Goal: Obtain resource: Download file/media

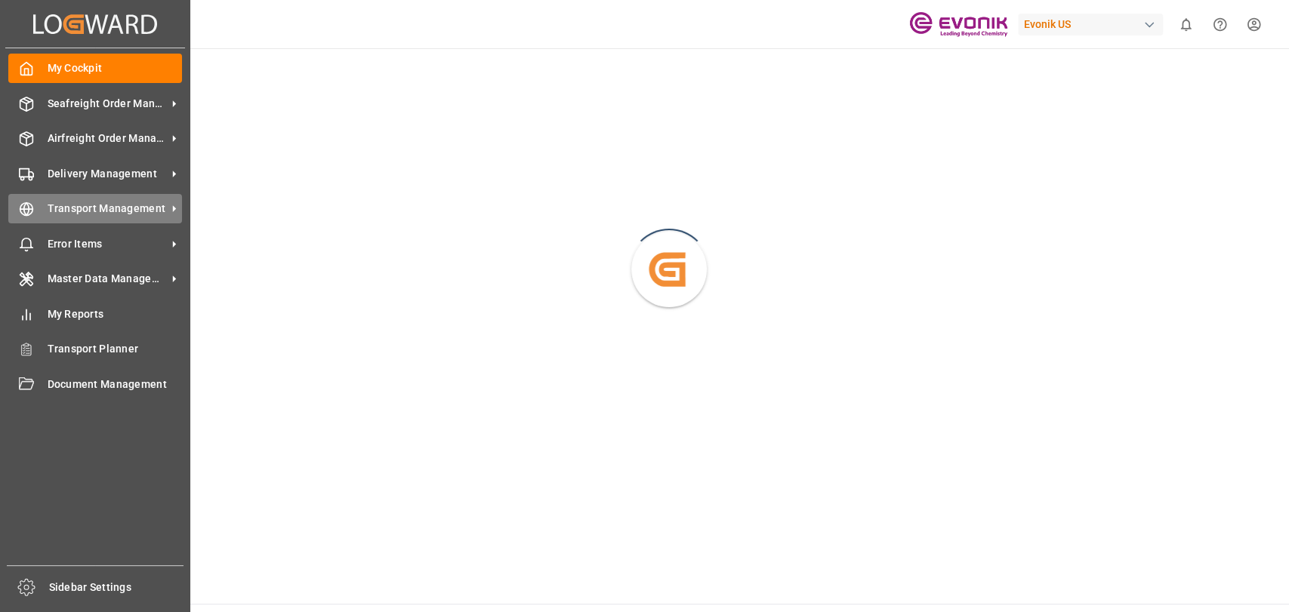
click at [35, 205] on div "Transport Management Transport Management" at bounding box center [95, 208] width 174 height 29
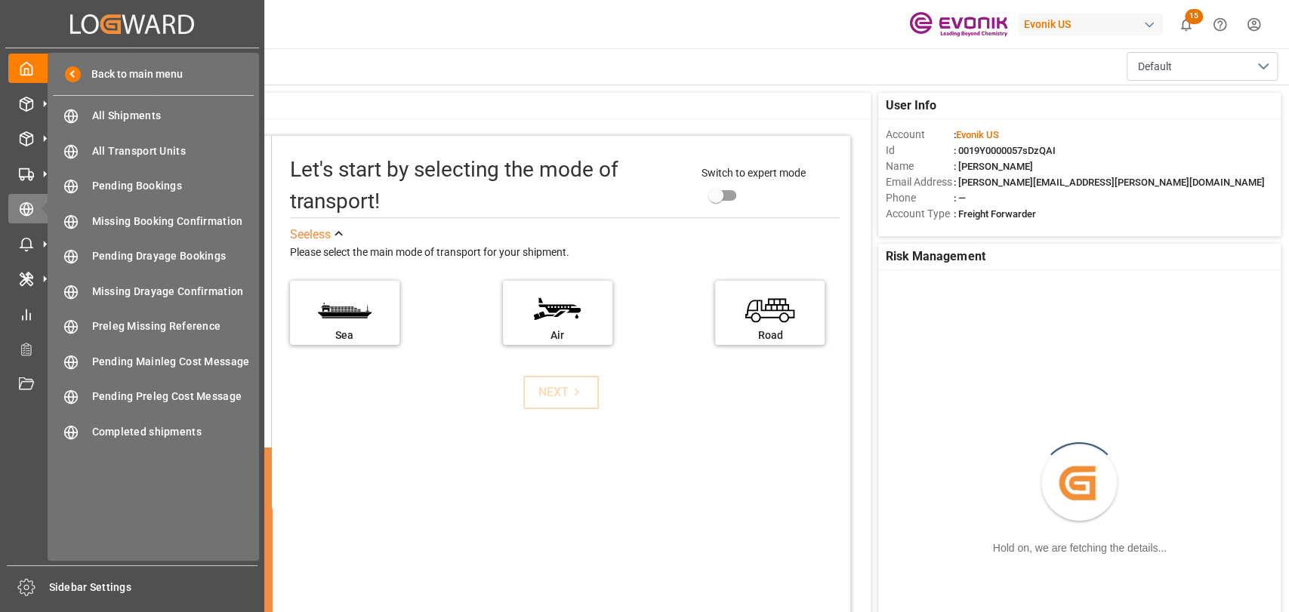
click at [133, 128] on div "All Shipments All Shipments" at bounding box center [153, 115] width 201 height 29
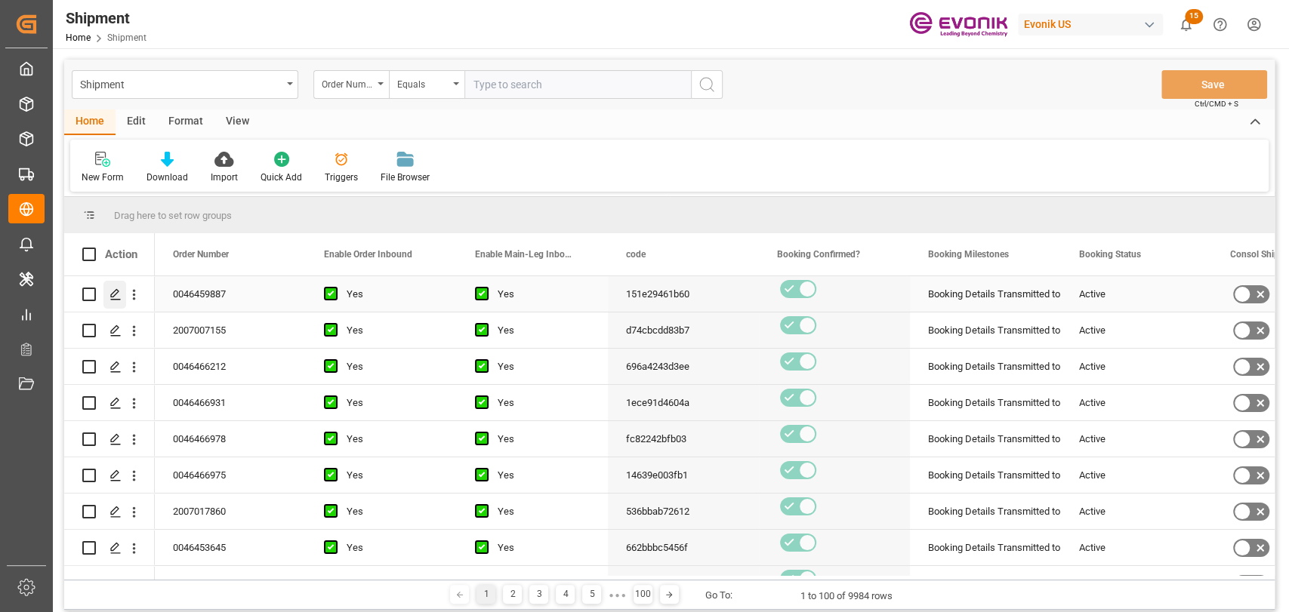
click at [117, 301] on div "Press SPACE to select this row." at bounding box center [114, 295] width 23 height 28
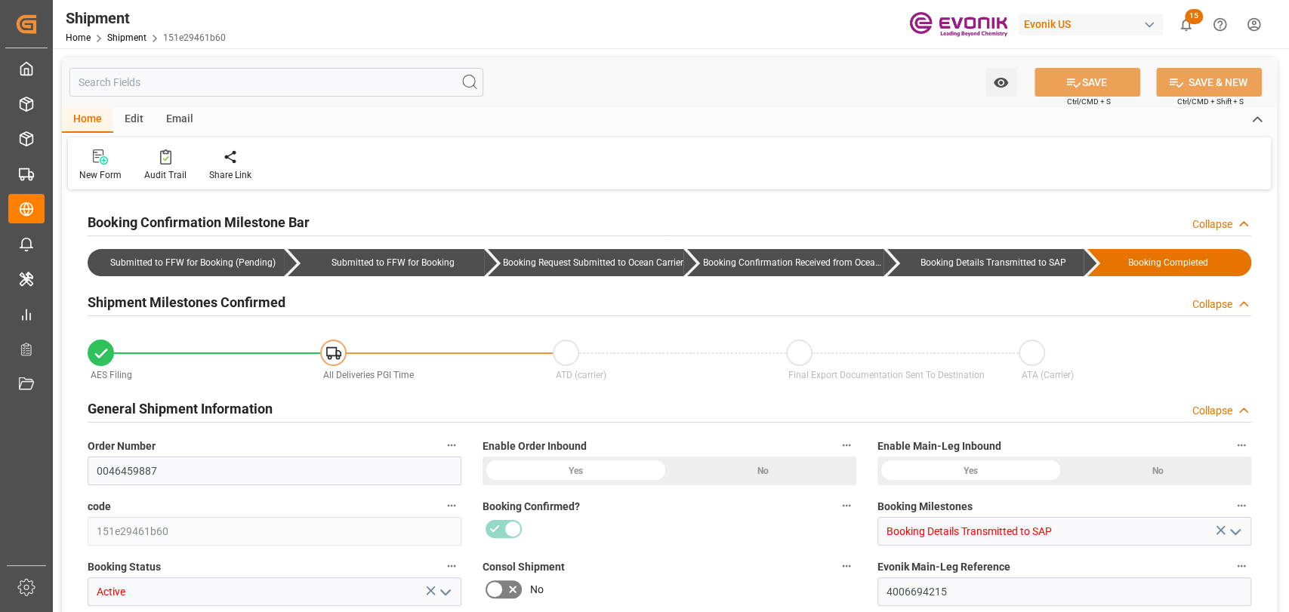
type input "USLGB"
type input "CNSHA"
type input "9622590"
type input "9628001"
type input "9622590"
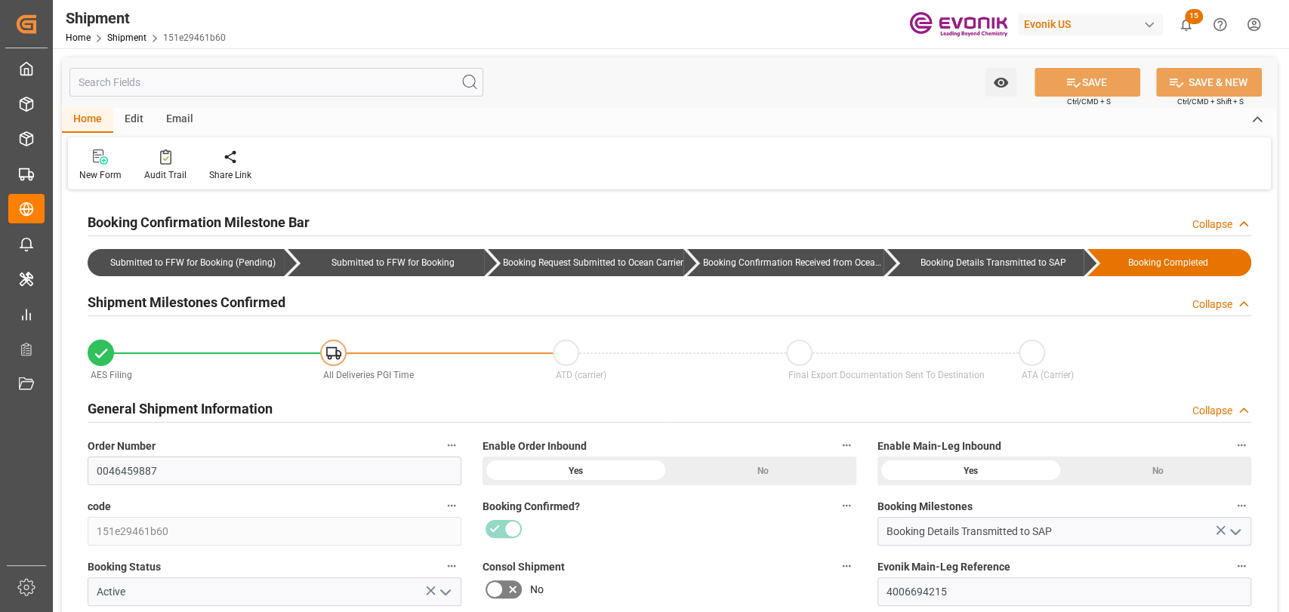
type input "31-08-2025 00:00"
type input "21-09-2025 00:00"
type input "20-08-2025 16:00"
type input "21-08-2025 18:00"
type input "15-08-2025 00:00"
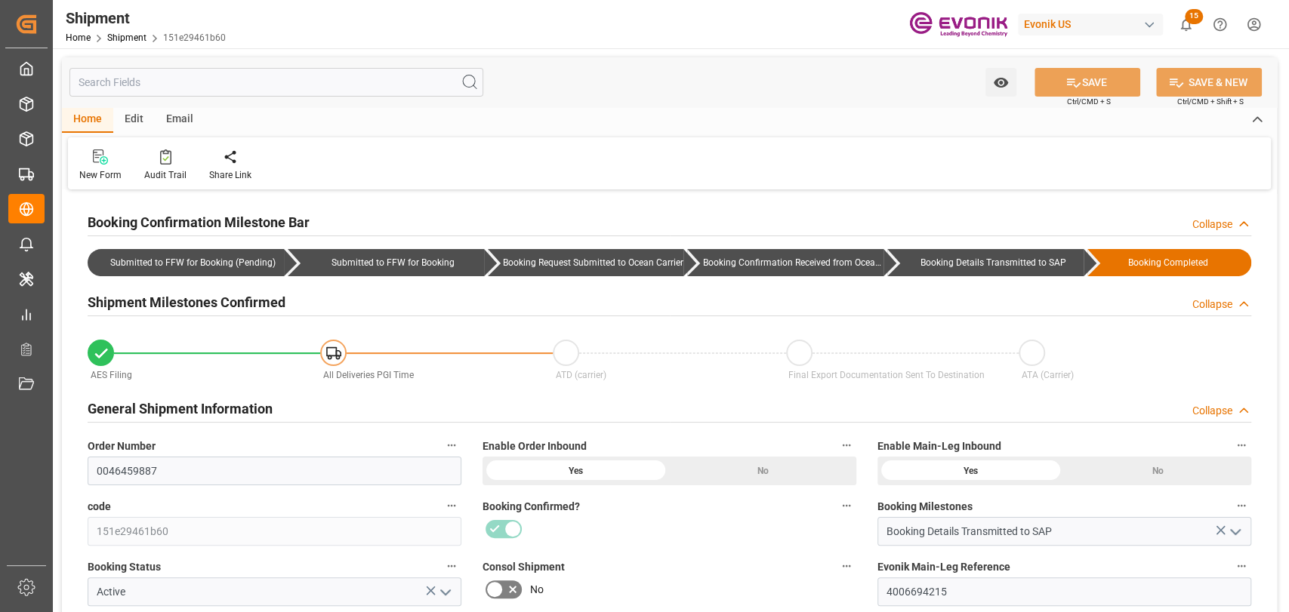
type input "20-08-2025 16:00"
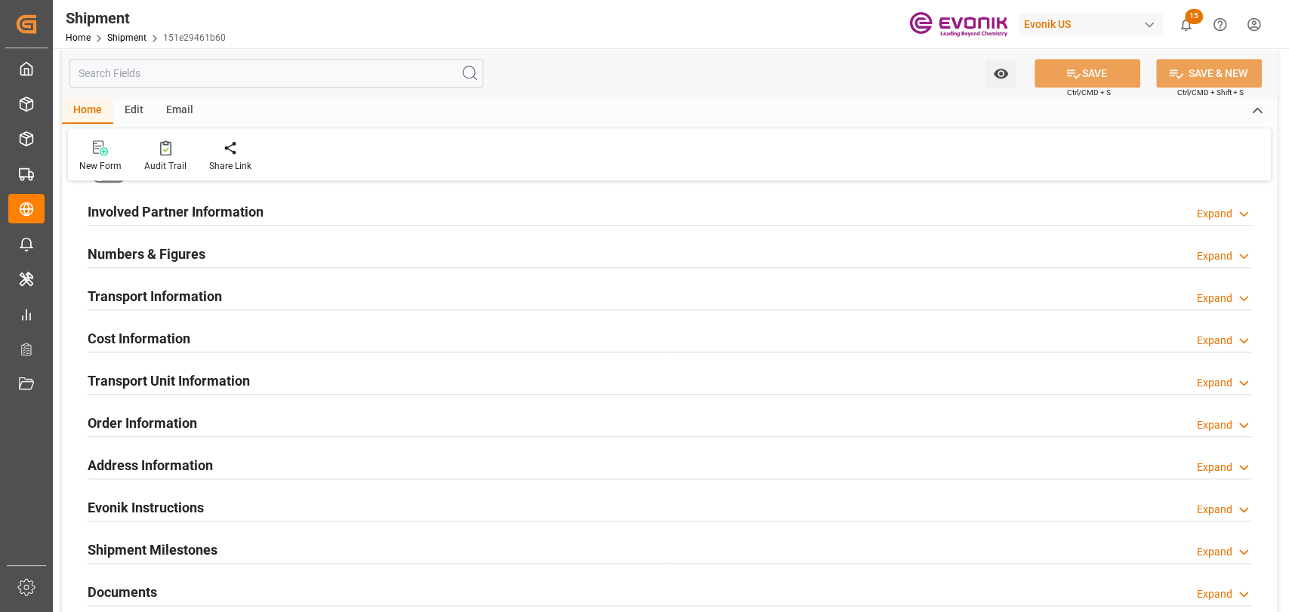
scroll to position [670, 0]
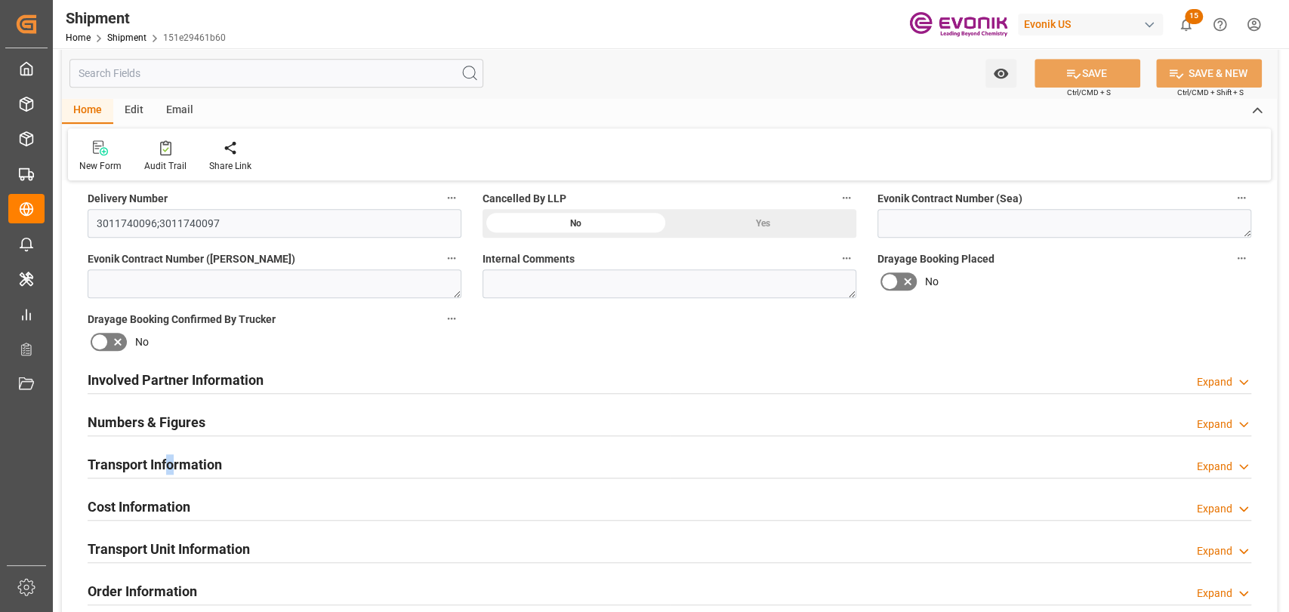
drag, startPoint x: 171, startPoint y: 472, endPoint x: 404, endPoint y: 376, distance: 251.5
click at [168, 472] on h2 "Transport Information" at bounding box center [155, 464] width 134 height 20
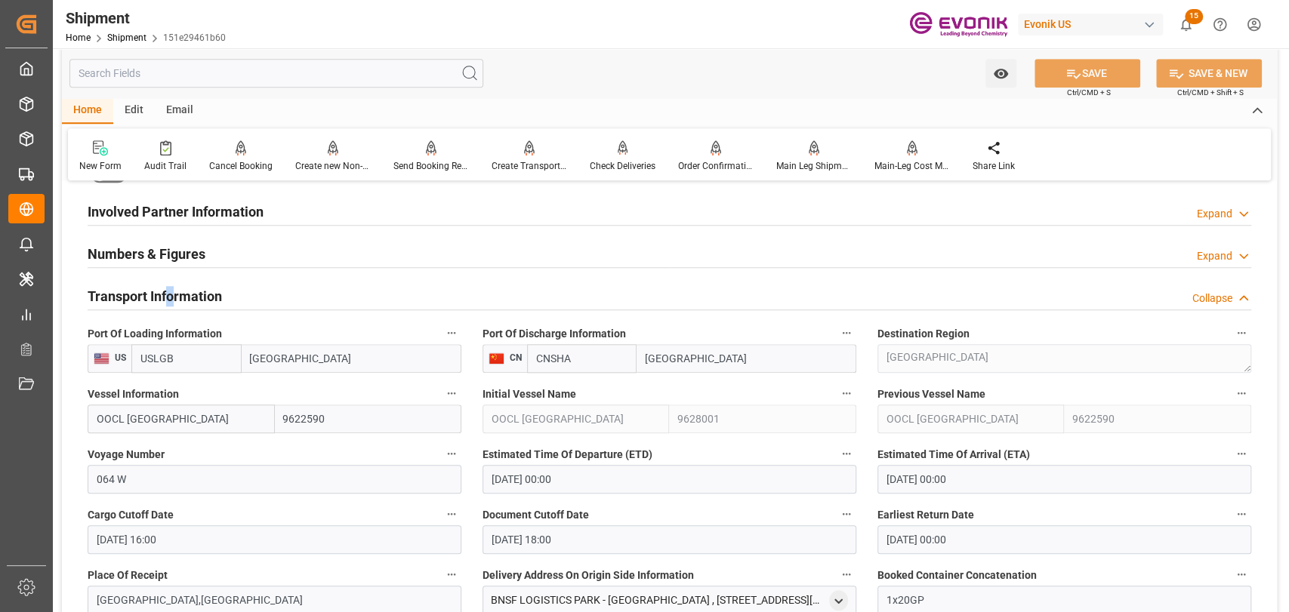
scroll to position [503, 0]
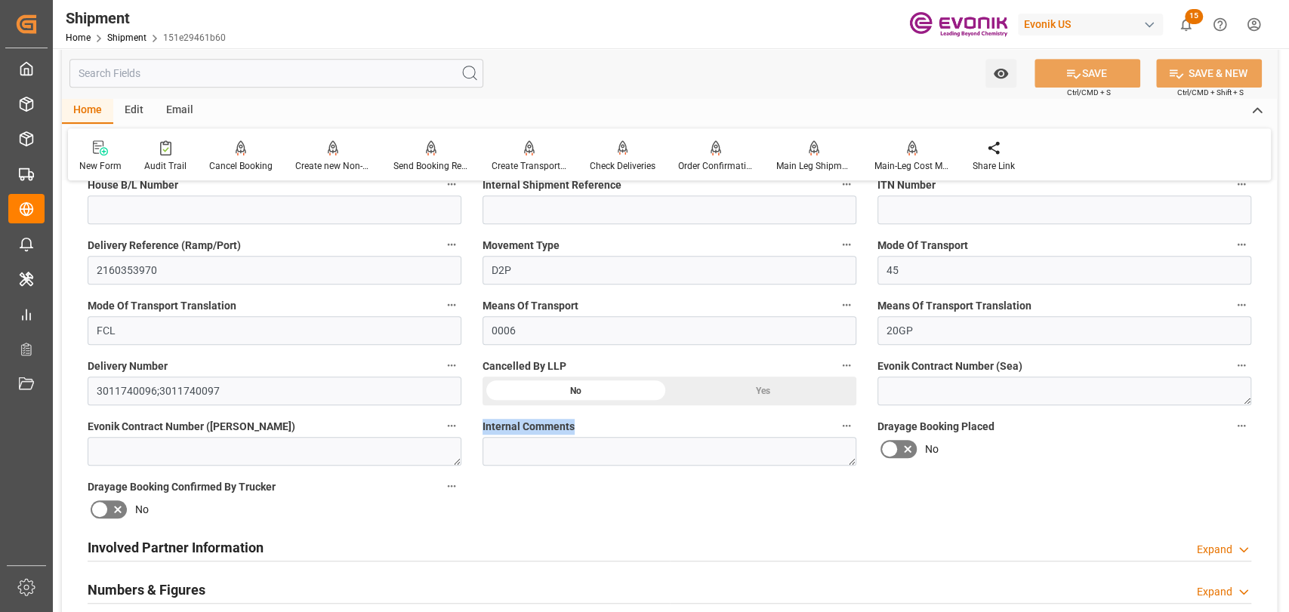
drag, startPoint x: 583, startPoint y: 426, endPoint x: 471, endPoint y: 418, distance: 112.0
click at [472, 418] on div "Internal Comments" at bounding box center [669, 441] width 395 height 60
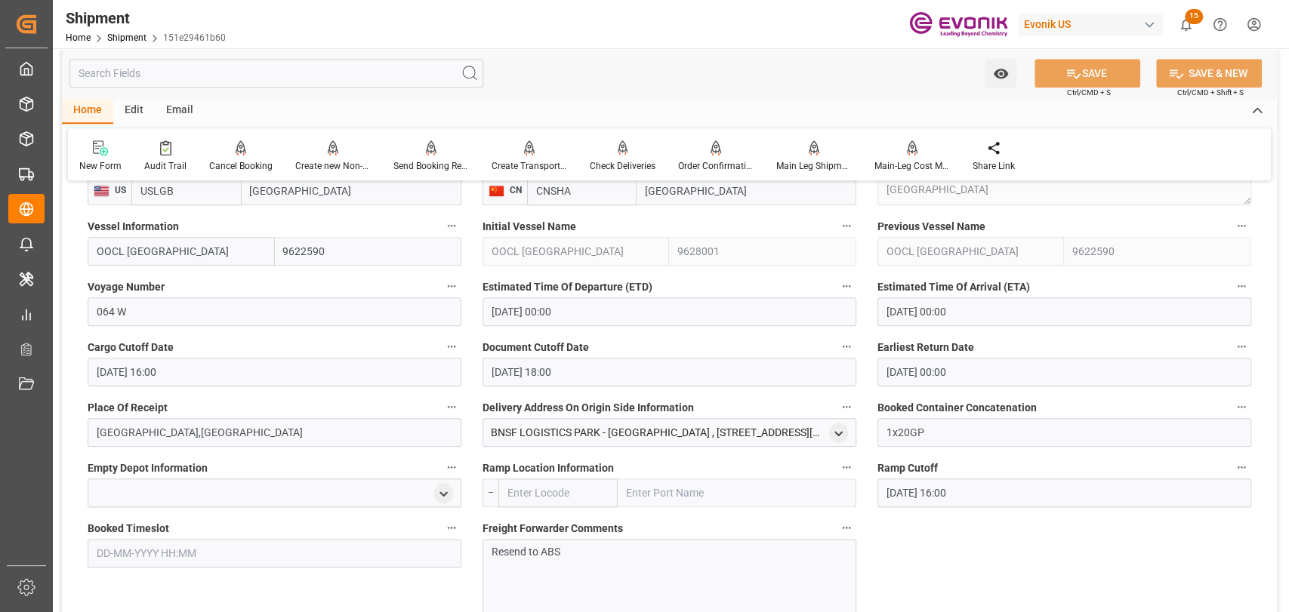
scroll to position [1174, 0]
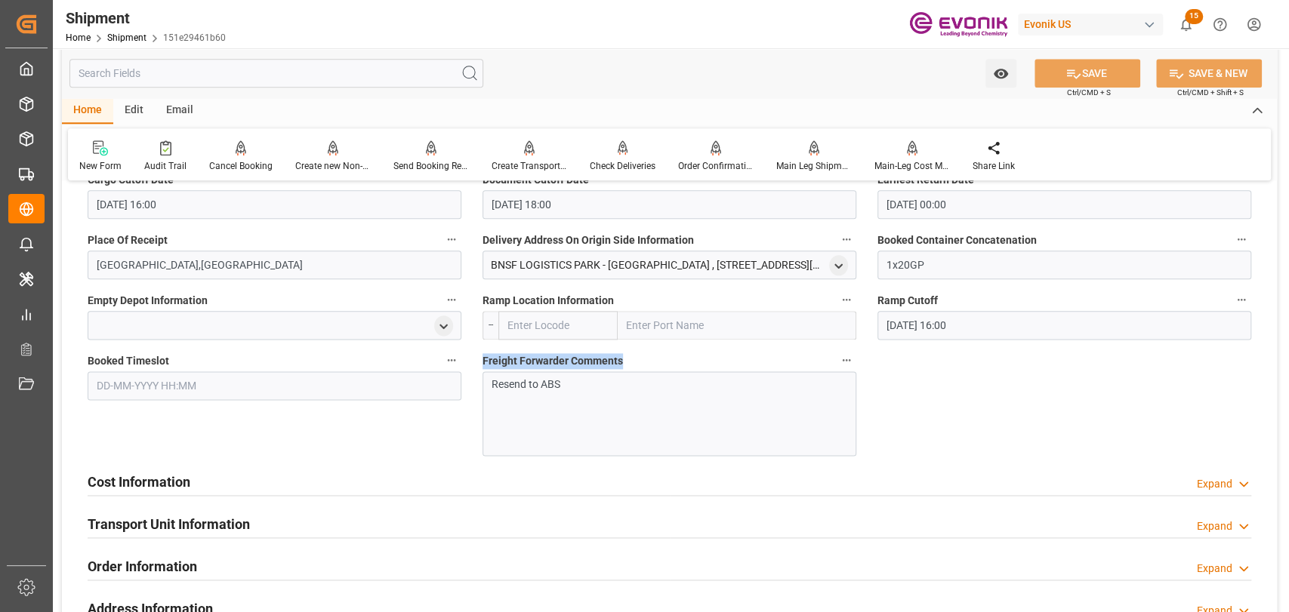
drag, startPoint x: 628, startPoint y: 361, endPoint x: 512, endPoint y: 369, distance: 116.6
click at [482, 356] on label "Freight Forwarder Comments" at bounding box center [669, 360] width 374 height 21
click at [944, 394] on div "Booking Confirmation Milestone Bar Collapse Submitted to FFW for Booking (Pendi…" at bounding box center [669, 40] width 1215 height 2040
drag, startPoint x: 997, startPoint y: 397, endPoint x: 969, endPoint y: 380, distance: 32.9
click at [978, 387] on div "Booking Confirmation Milestone Bar Collapse Submitted to FFW for Booking (Pendi…" at bounding box center [669, 40] width 1215 height 2040
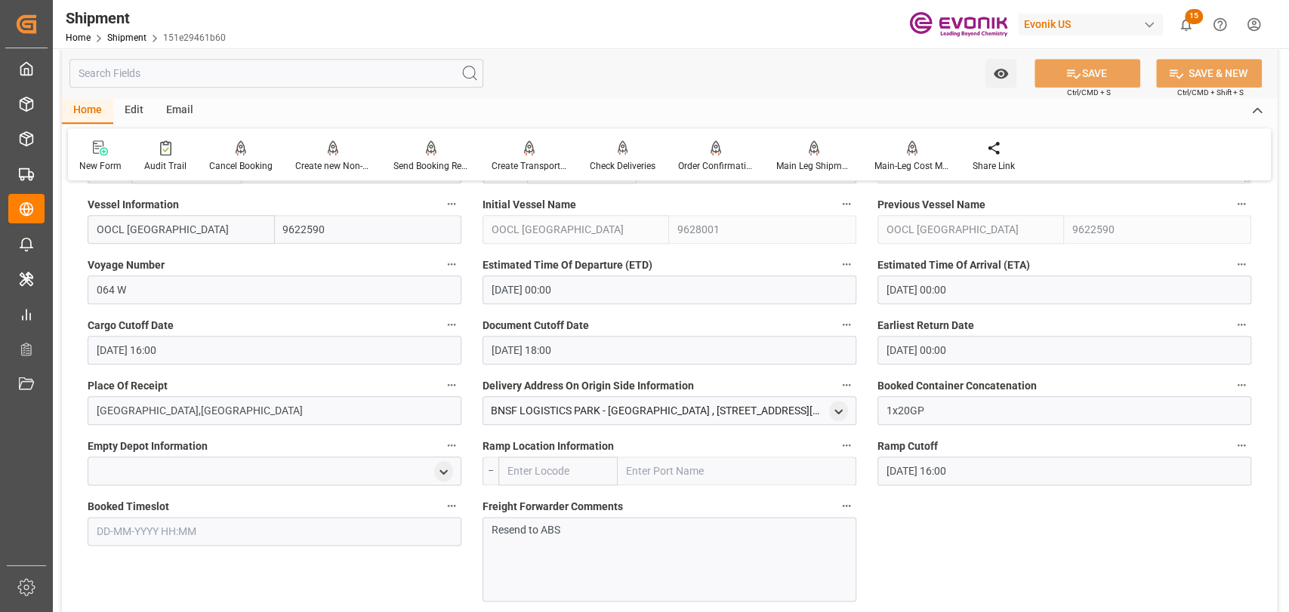
scroll to position [1006, 0]
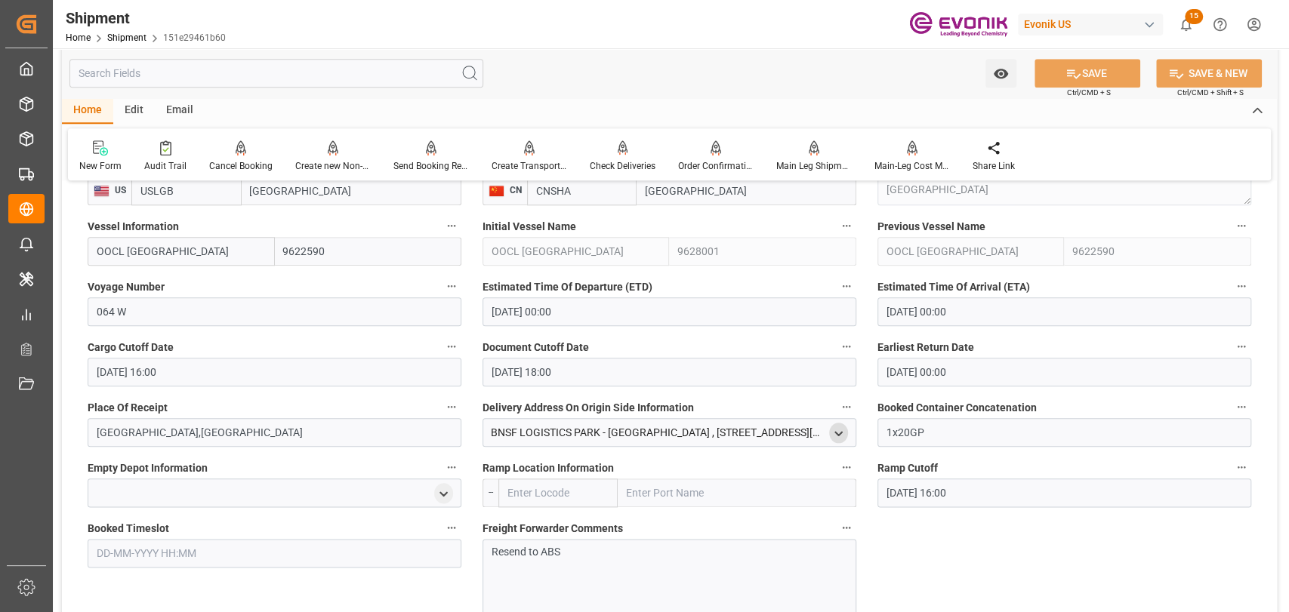
click at [830, 434] on div "open menu" at bounding box center [838, 433] width 19 height 20
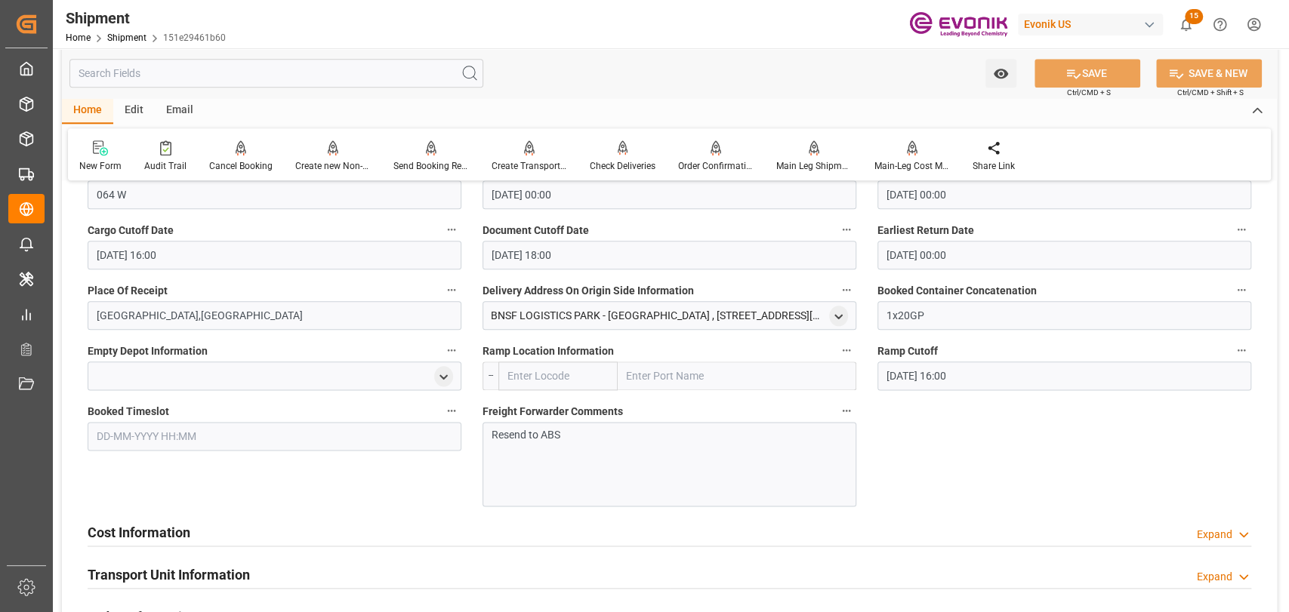
scroll to position [1174, 0]
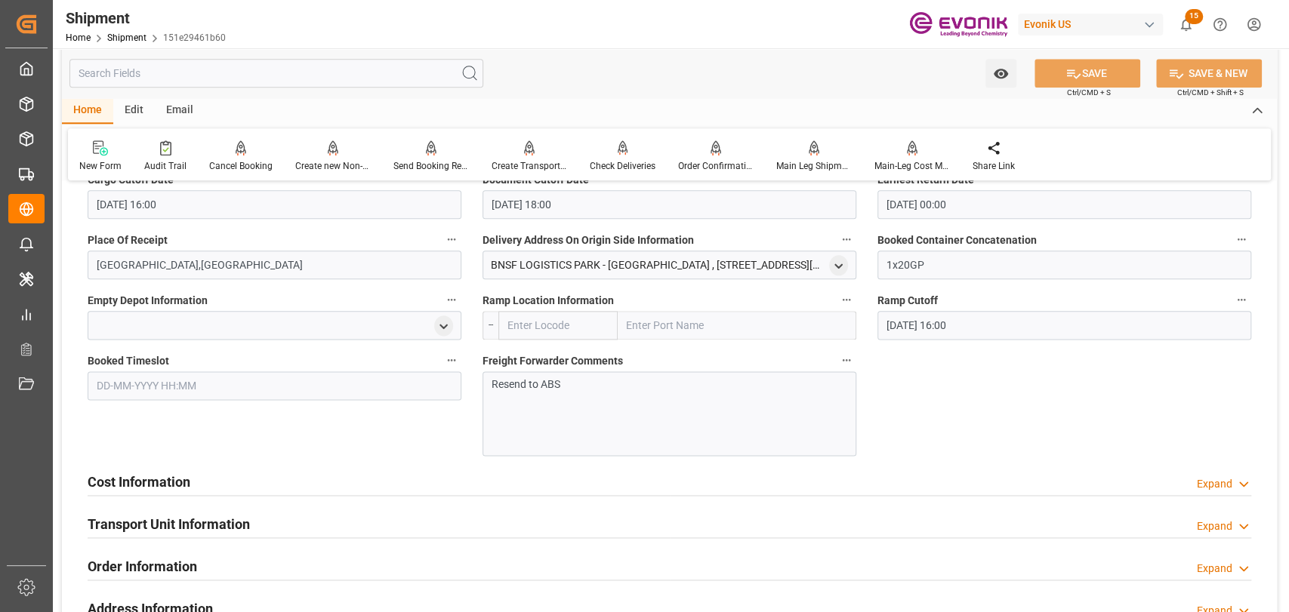
click at [558, 381] on p "Resend to ABS" at bounding box center [664, 385] width 346 height 16
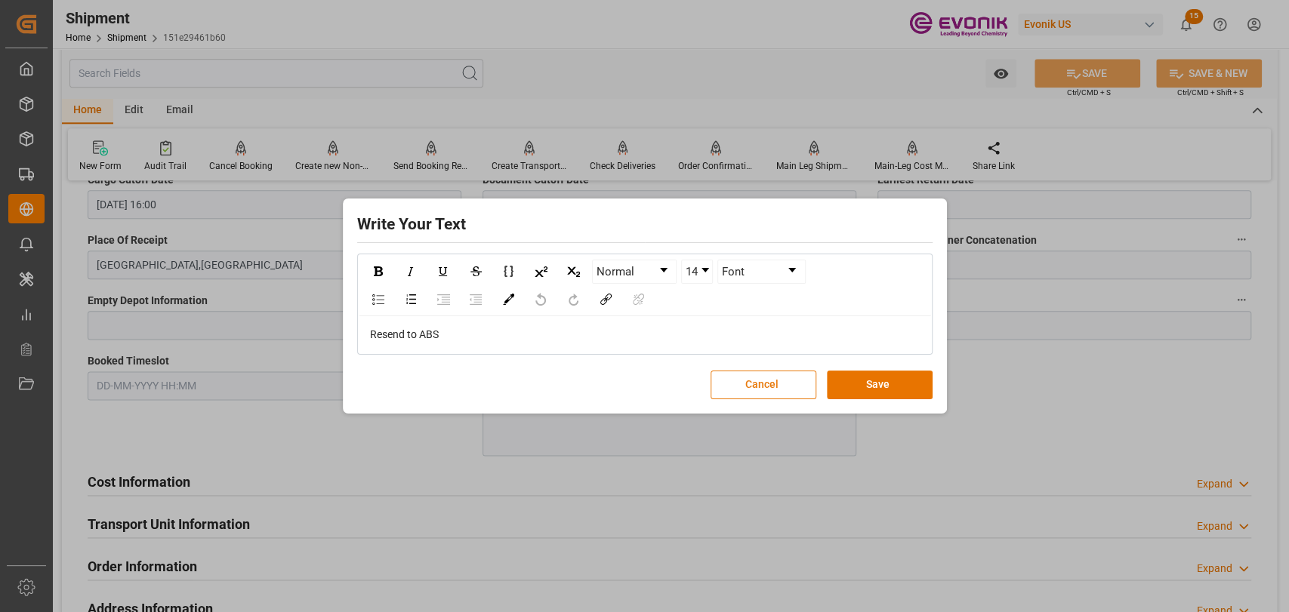
click at [723, 393] on button "Cancel" at bounding box center [763, 385] width 106 height 29
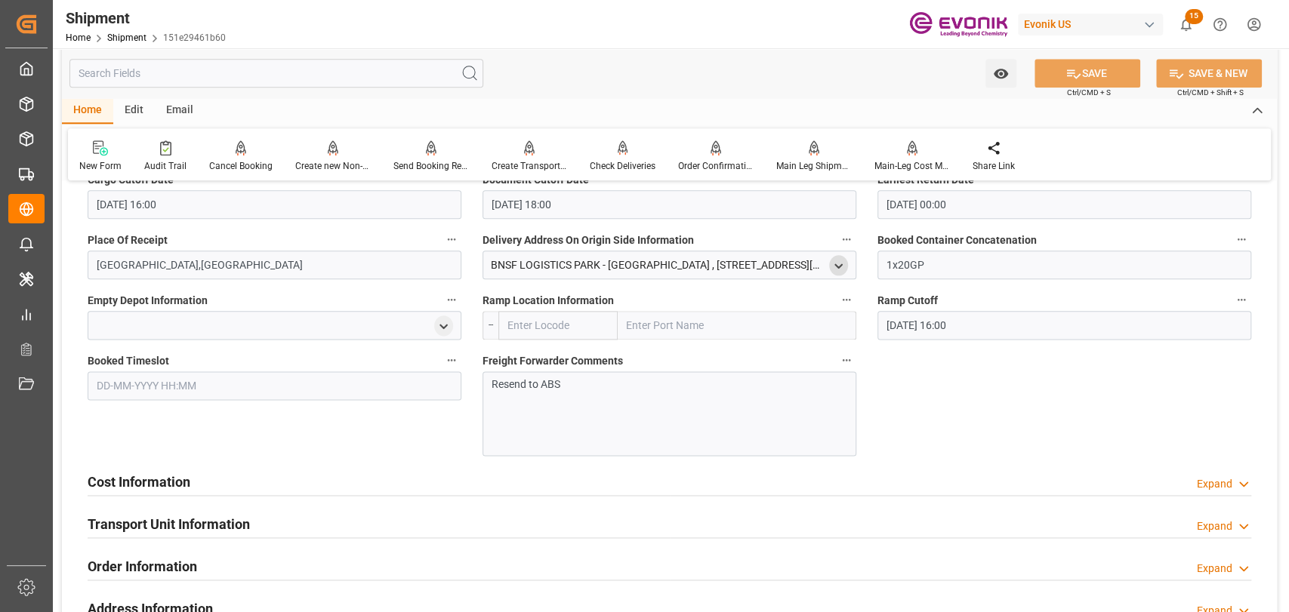
click at [838, 269] on icon "open menu" at bounding box center [838, 266] width 13 height 13
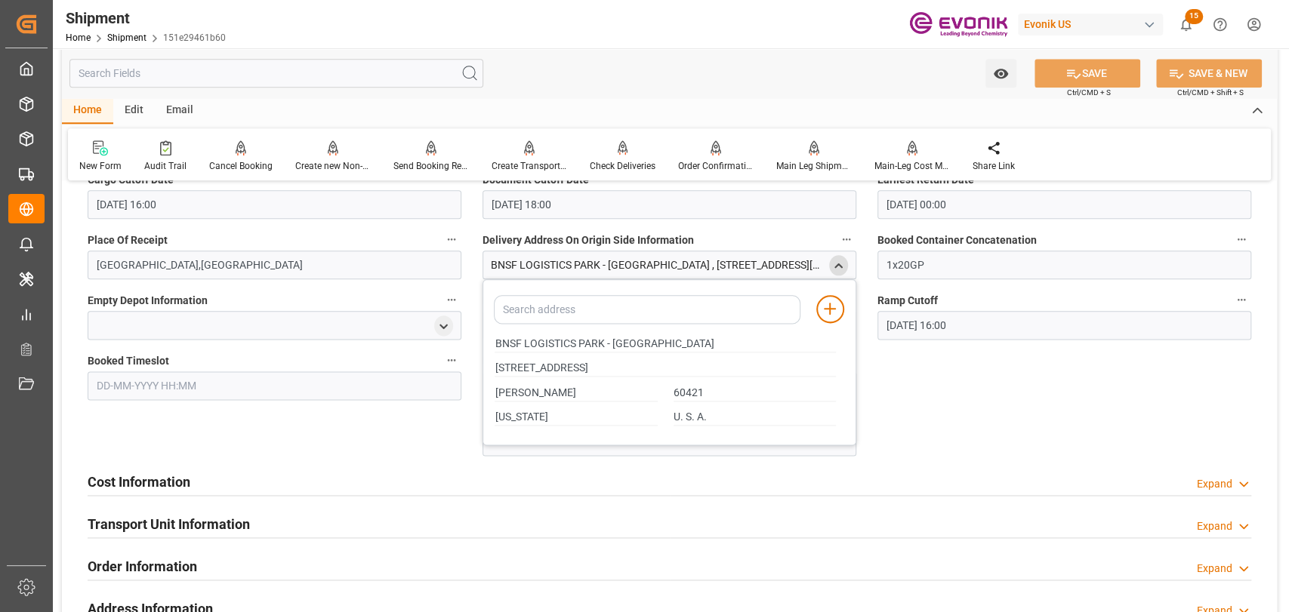
click at [902, 398] on div "Booking Confirmation Milestone Bar Collapse Submitted to FFW for Booking (Pendi…" at bounding box center [669, 40] width 1215 height 2040
click at [836, 260] on icon "close menu" at bounding box center [838, 266] width 13 height 13
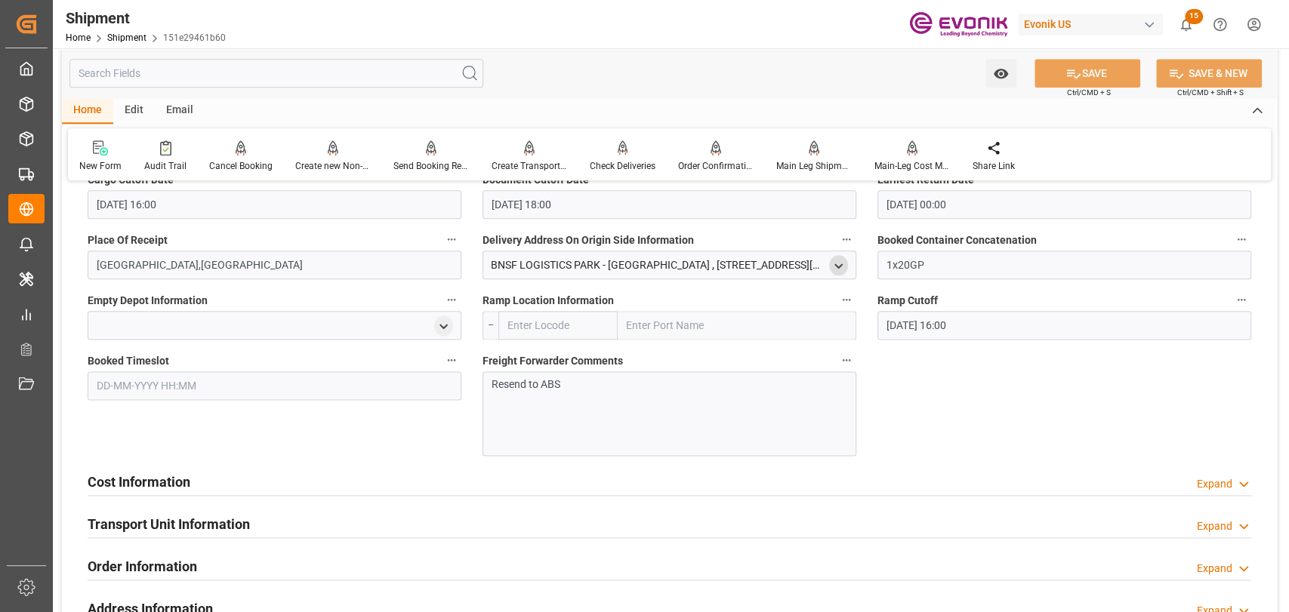
click at [429, 322] on div at bounding box center [275, 325] width 374 height 29
click at [439, 322] on icon "open menu" at bounding box center [443, 326] width 13 height 13
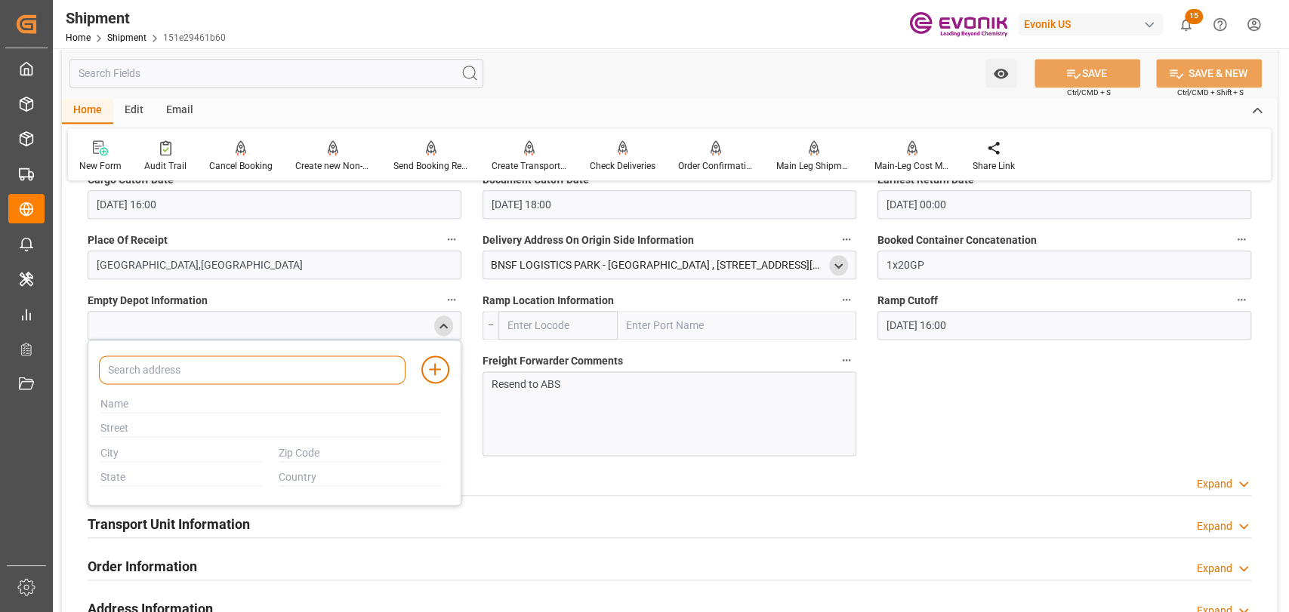
click at [141, 368] on input at bounding box center [252, 370] width 307 height 29
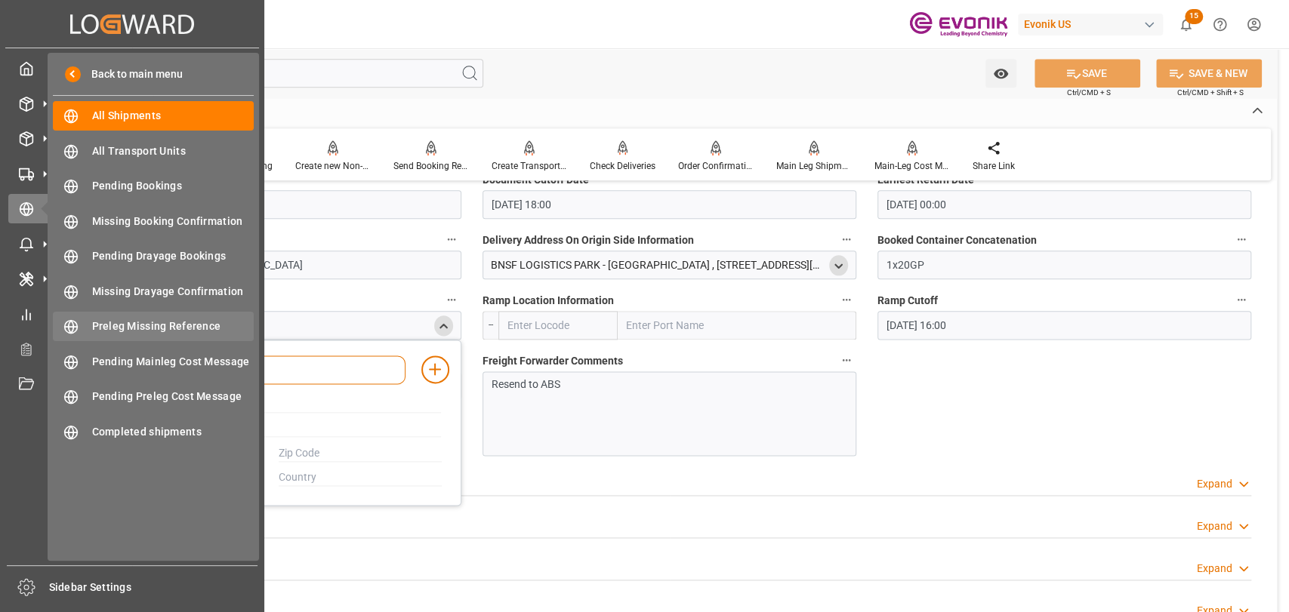
drag, startPoint x: 142, startPoint y: 365, endPoint x: 223, endPoint y: 334, distance: 87.2
click at [29, 365] on div "Created by potrace 1.15, written by Peter Selinger 2001-2017 Created by potrace…" at bounding box center [644, 306] width 1289 height 612
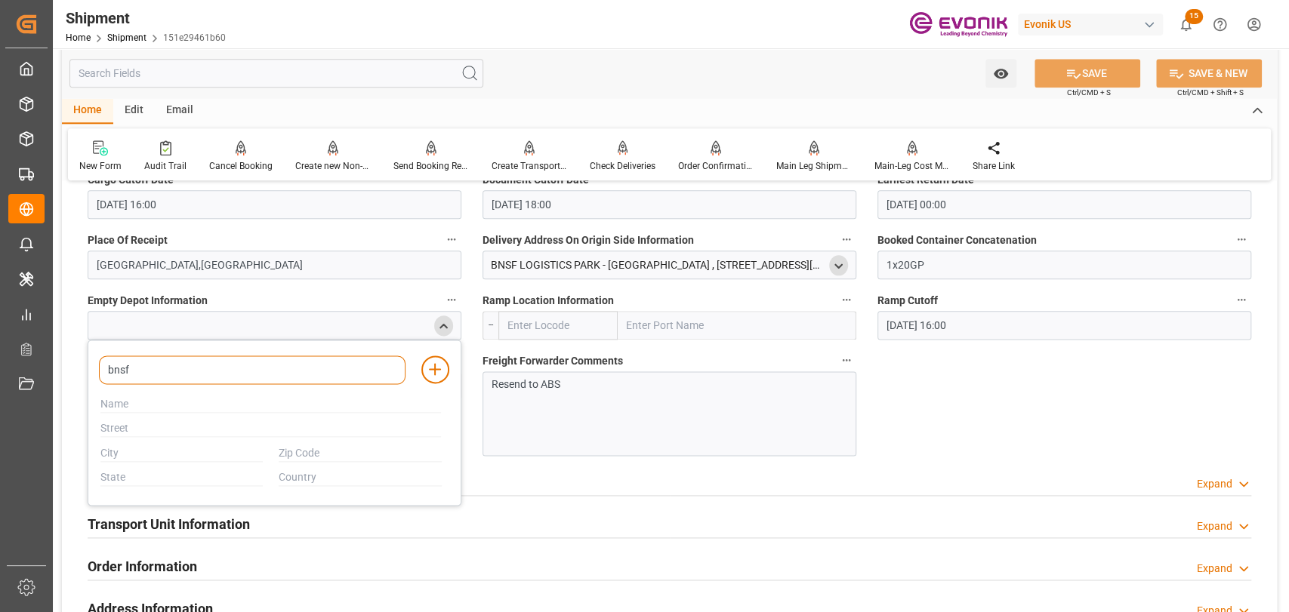
type input "bnsf"
click at [1149, 411] on div "Booking Confirmation Milestone Bar Collapse Submitted to FFW for Booking (Pendi…" at bounding box center [669, 40] width 1215 height 2040
click at [584, 398] on div "Resend to ABS" at bounding box center [669, 413] width 374 height 85
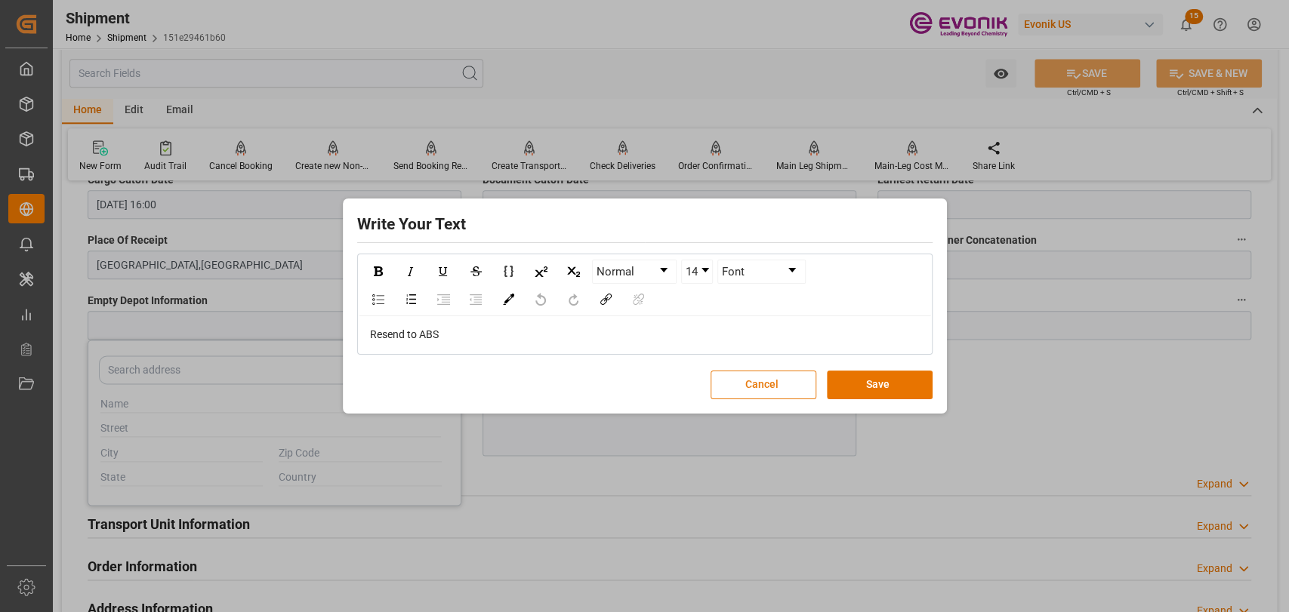
click at [779, 379] on button "Cancel" at bounding box center [763, 385] width 106 height 29
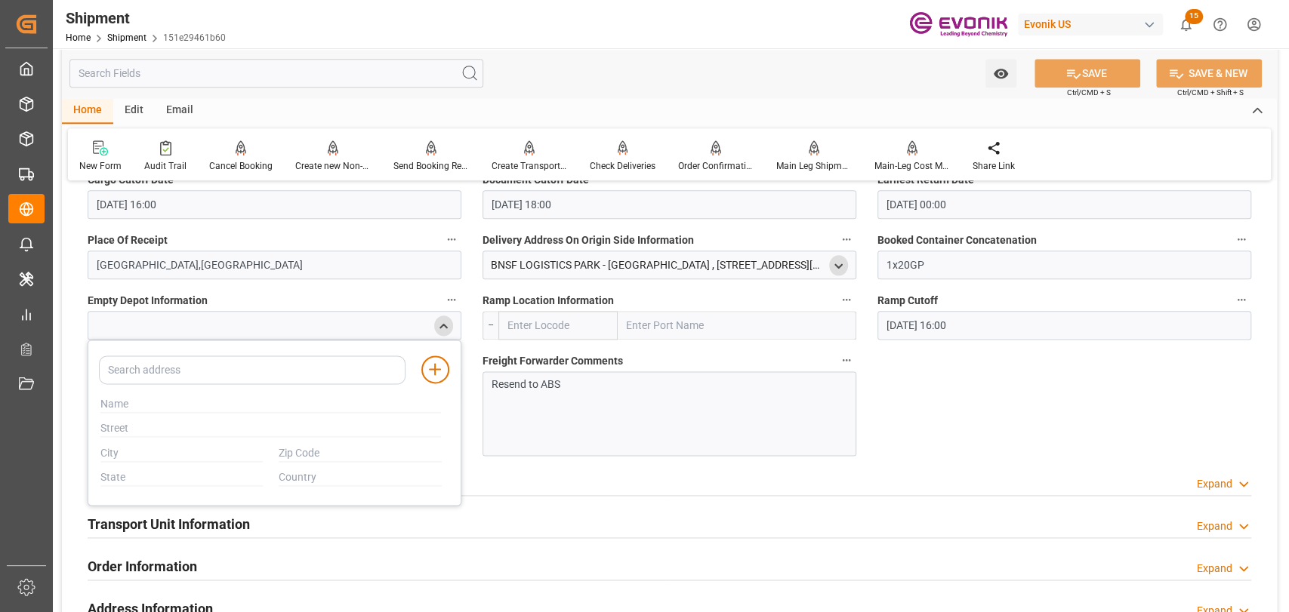
click at [1095, 427] on div "Booking Confirmation Milestone Bar Collapse Submitted to FFW for Booking (Pendi…" at bounding box center [669, 40] width 1215 height 2040
click at [910, 452] on div "Booking Confirmation Milestone Bar Collapse Submitted to FFW for Booking (Pendi…" at bounding box center [669, 40] width 1215 height 2040
click at [437, 325] on icon "close menu" at bounding box center [443, 326] width 13 height 13
click at [443, 330] on icon "open menu" at bounding box center [443, 326] width 13 height 13
click at [193, 407] on input "text" at bounding box center [270, 404] width 341 height 17
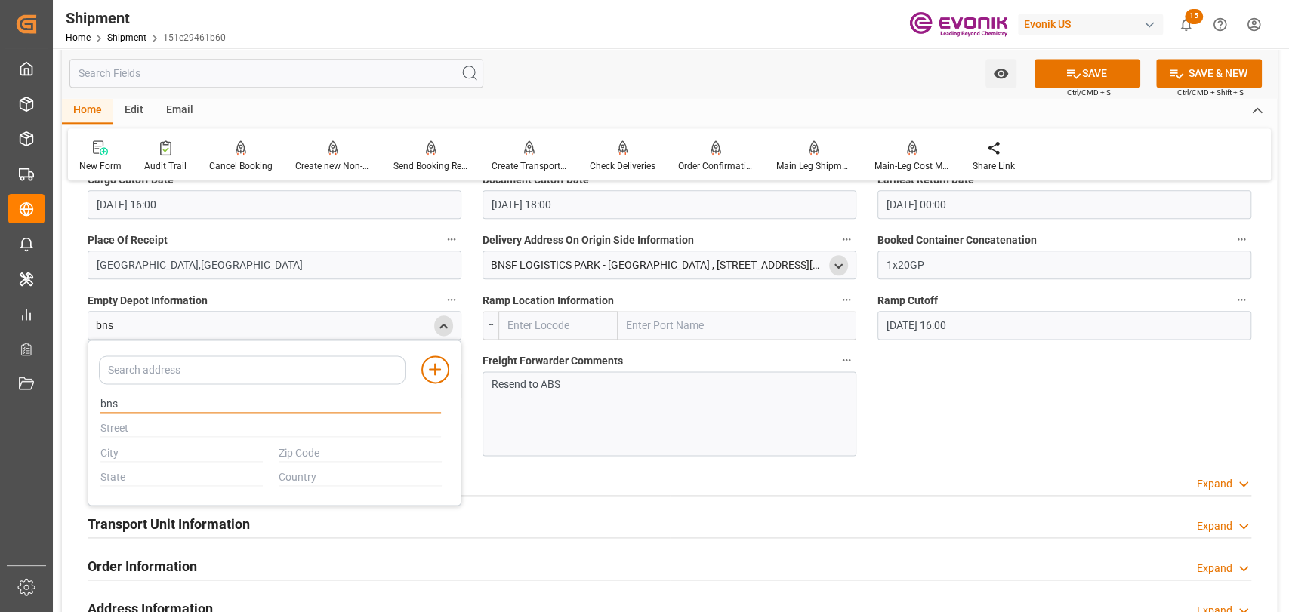
type input "bns"
click at [810, 423] on div "Resend to ABS" at bounding box center [669, 413] width 374 height 85
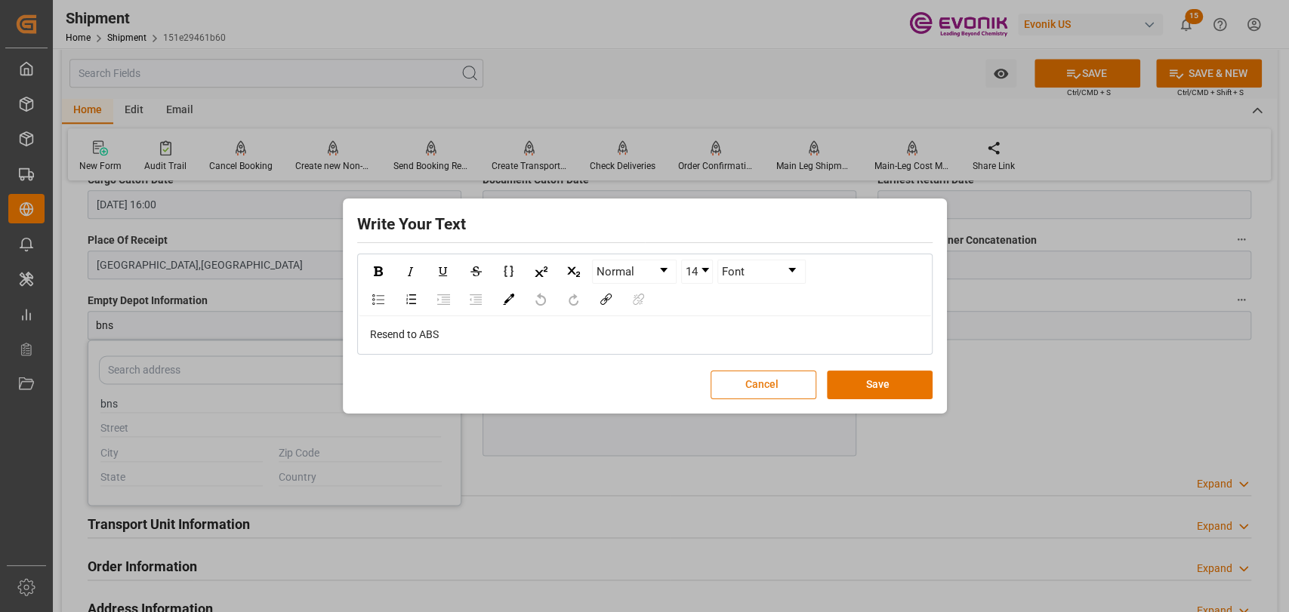
click at [750, 376] on button "Cancel" at bounding box center [763, 385] width 106 height 29
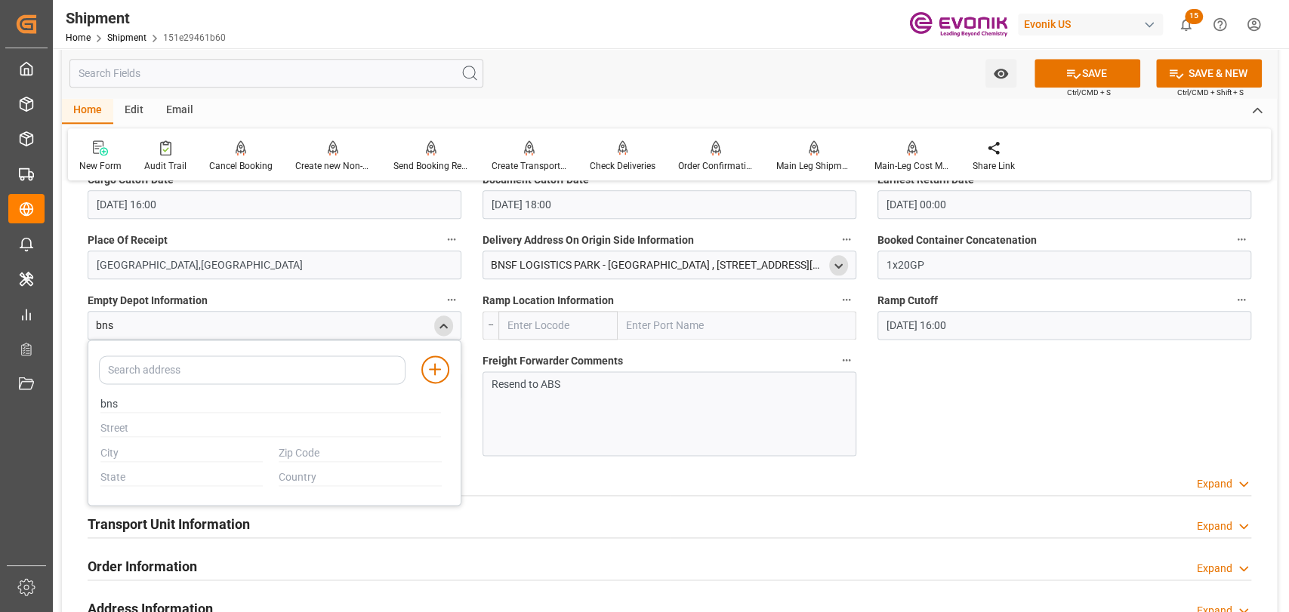
click at [918, 436] on div "Booking Confirmation Milestone Bar Collapse Submitted to FFW for Booking (Pendi…" at bounding box center [669, 40] width 1215 height 2040
click at [443, 318] on div "close menu" at bounding box center [443, 326] width 19 height 20
drag, startPoint x: 892, startPoint y: 356, endPoint x: 1135, endPoint y: 427, distance: 253.2
click at [1178, 452] on div "Booking Confirmation Milestone Bar Collapse Submitted to FFW for Booking (Pendi…" at bounding box center [669, 40] width 1215 height 2040
drag, startPoint x: 1081, startPoint y: 398, endPoint x: 952, endPoint y: 343, distance: 140.4
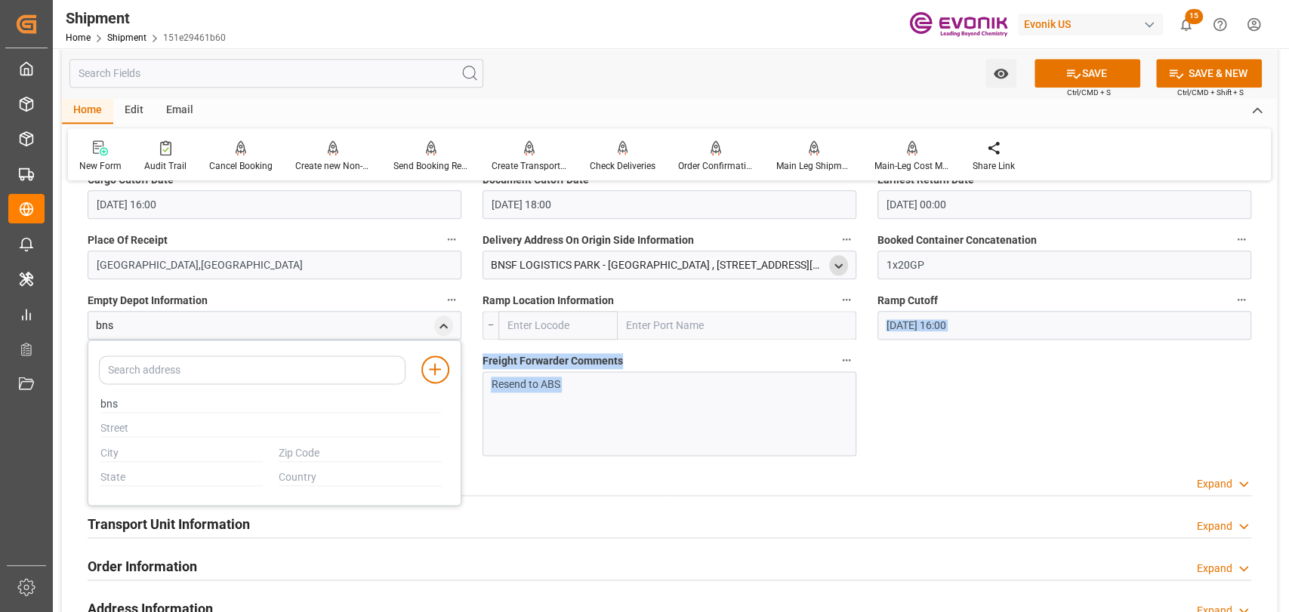
click at [1080, 398] on div "Booking Confirmation Milestone Bar Collapse Submitted to FFW for Booking (Pendi…" at bounding box center [669, 40] width 1215 height 2040
click at [1132, 439] on div "Booking Confirmation Milestone Bar Collapse Submitted to FFW for Booking (Pendi…" at bounding box center [669, 40] width 1215 height 2040
click at [513, 390] on p "Resend to ABS" at bounding box center [664, 385] width 346 height 16
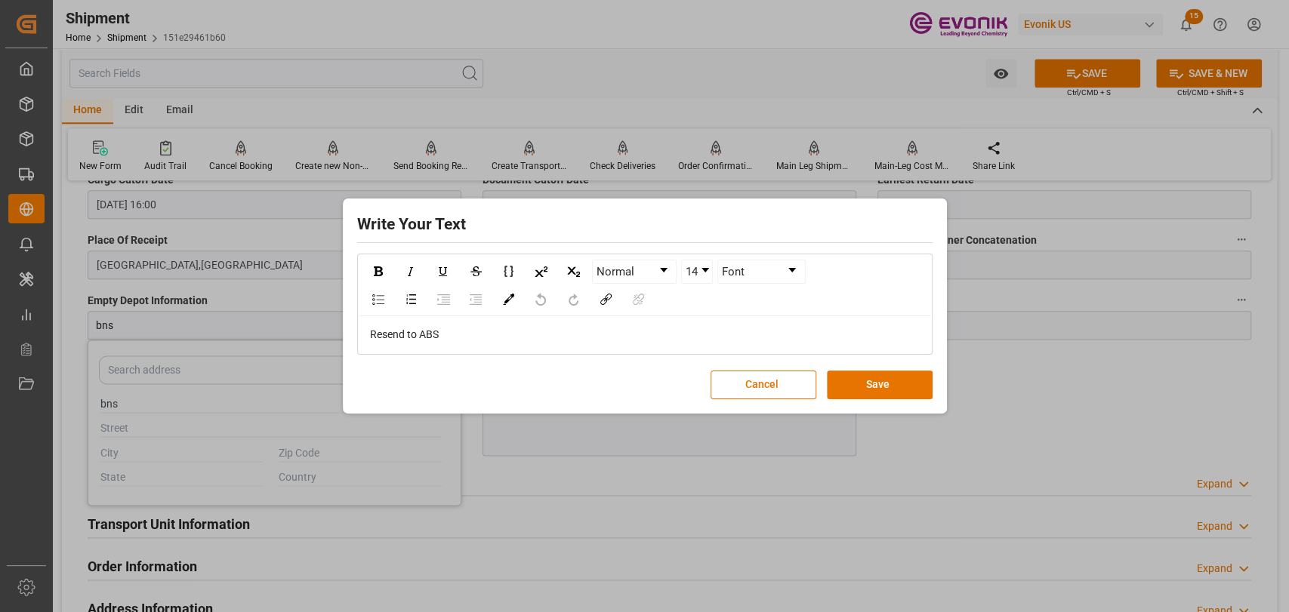
drag, startPoint x: 801, startPoint y: 379, endPoint x: 599, endPoint y: 376, distance: 201.6
click at [794, 379] on button "Cancel" at bounding box center [763, 385] width 106 height 29
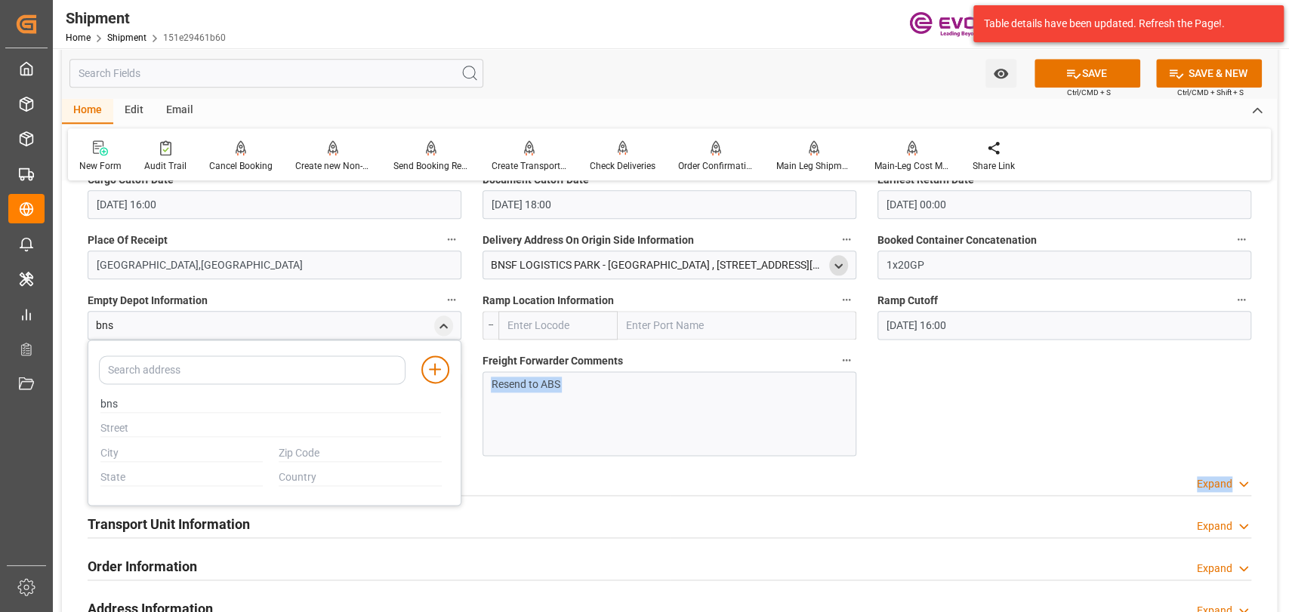
drag, startPoint x: 1054, startPoint y: 421, endPoint x: 1243, endPoint y: 433, distance: 189.1
click at [1243, 433] on div "Booking Confirmation Milestone Bar Collapse Submitted to FFW for Booking (Pendi…" at bounding box center [669, 40] width 1215 height 2040
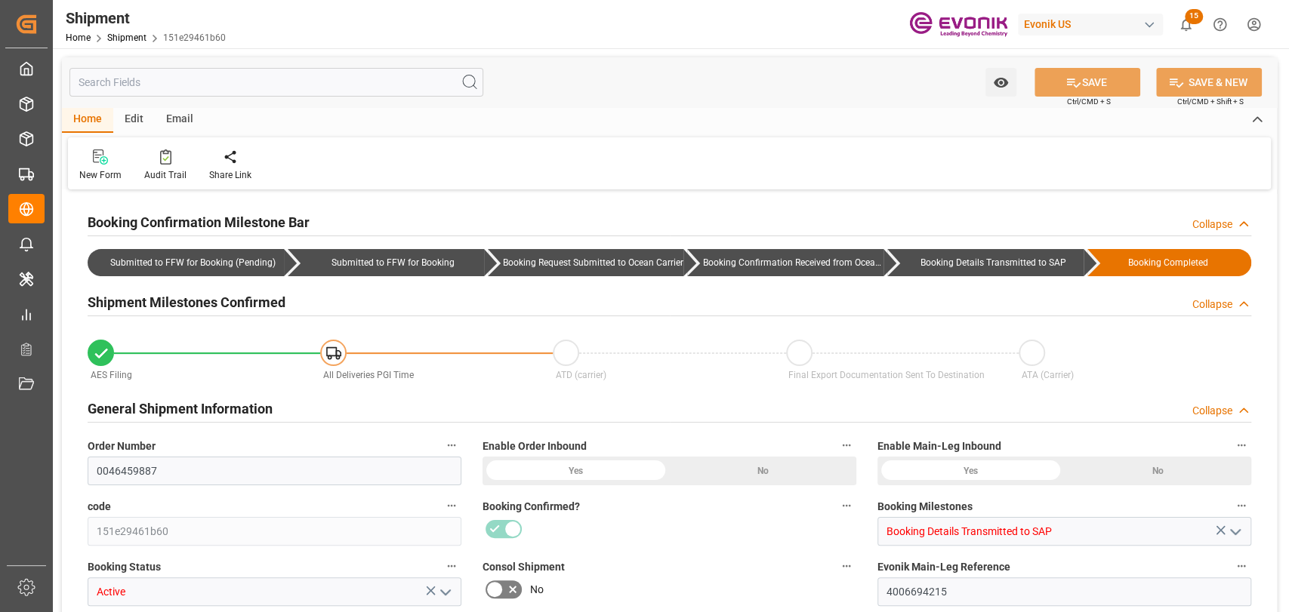
type input "USLGB"
type input "CNSHA"
type input "9622590"
type input "9628001"
type input "9622590"
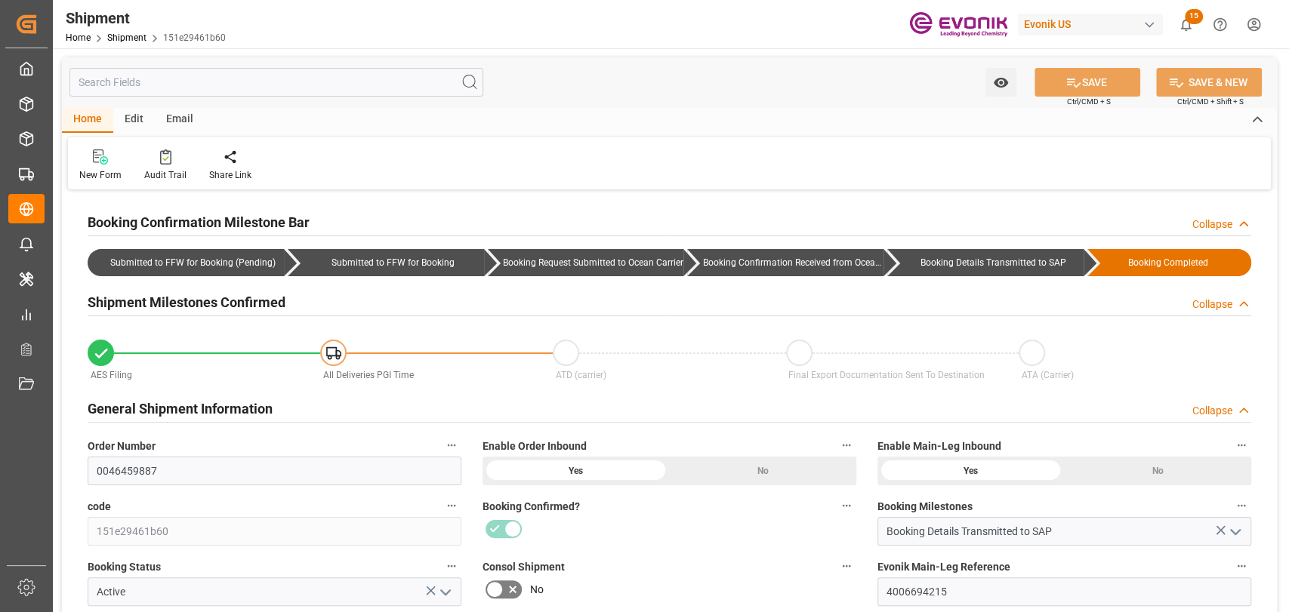
type input "31-08-2025 00:00"
type input "21-09-2025 00:00"
type input "20-08-2025 16:00"
type input "21-08-2025 18:00"
type input "15-08-2025 00:00"
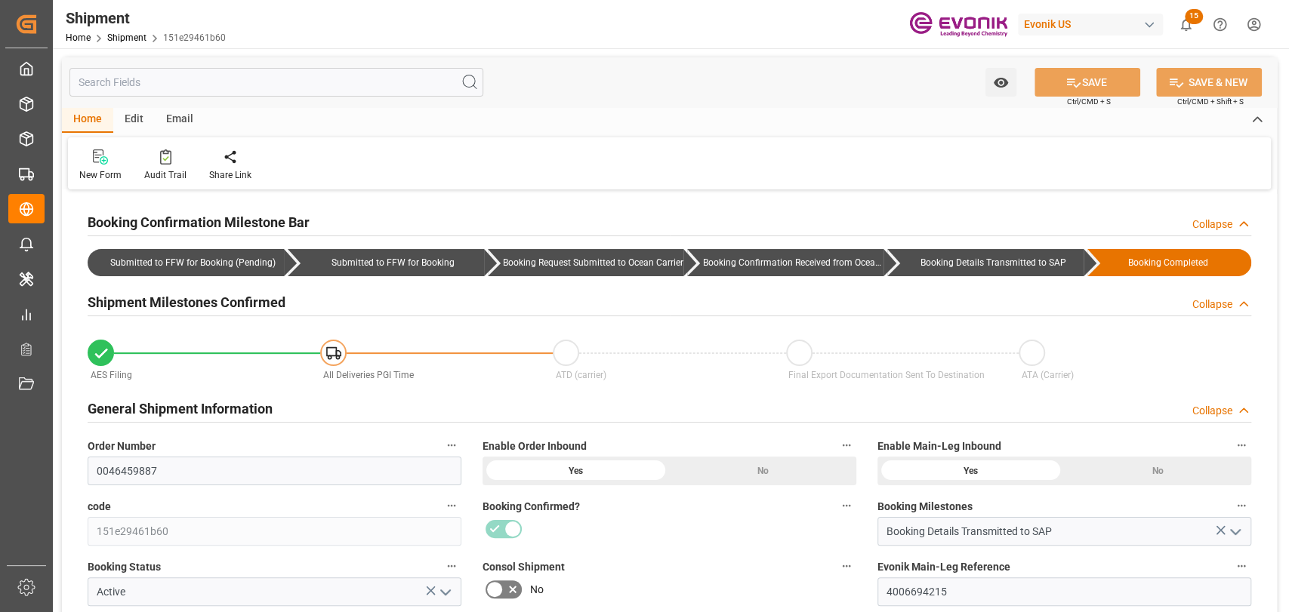
type input "20-08-2025 16:00"
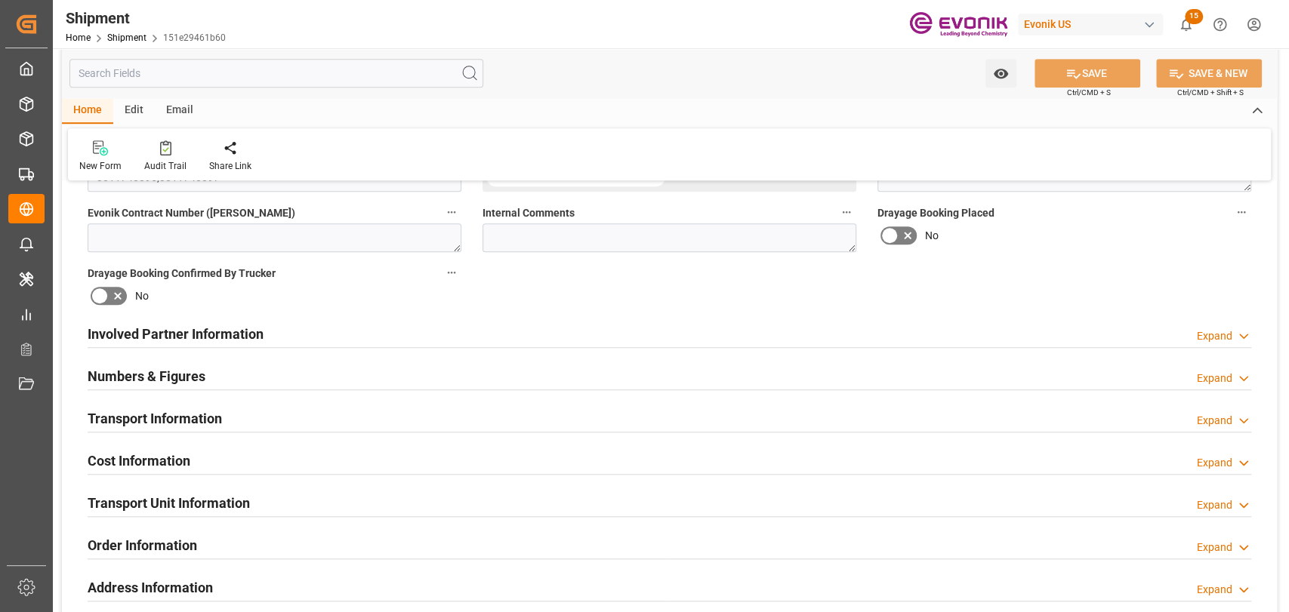
scroll to position [839, 0]
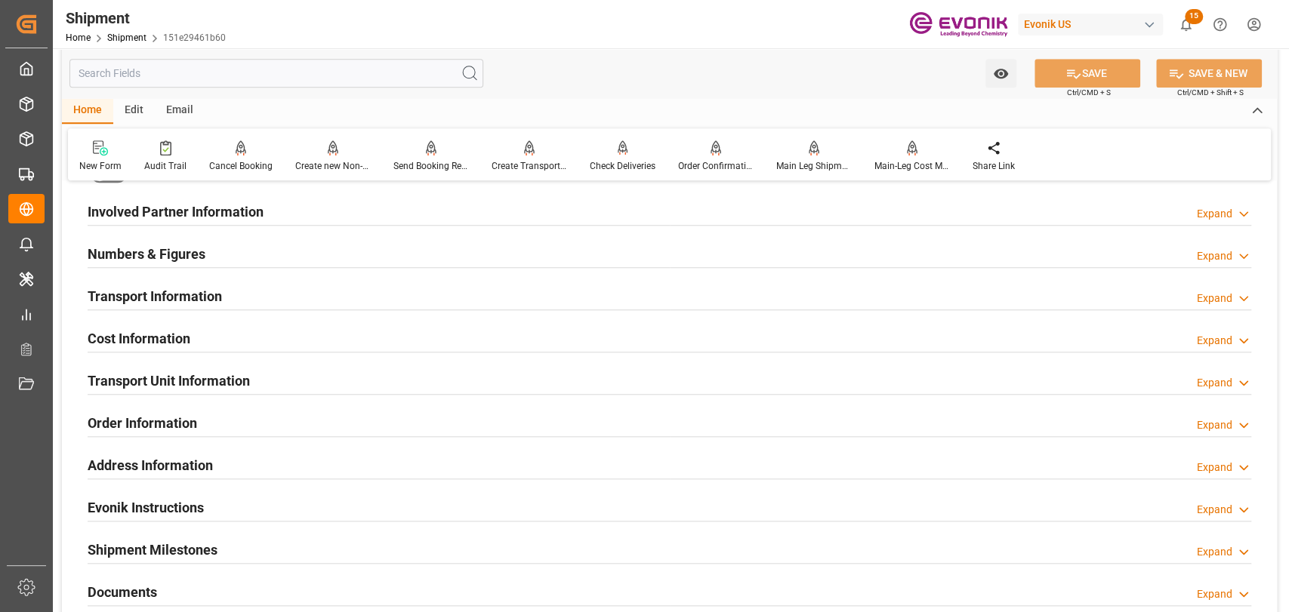
drag, startPoint x: 162, startPoint y: 288, endPoint x: 608, endPoint y: 322, distance: 448.2
click at [168, 288] on h2 "Transport Information" at bounding box center [155, 296] width 134 height 20
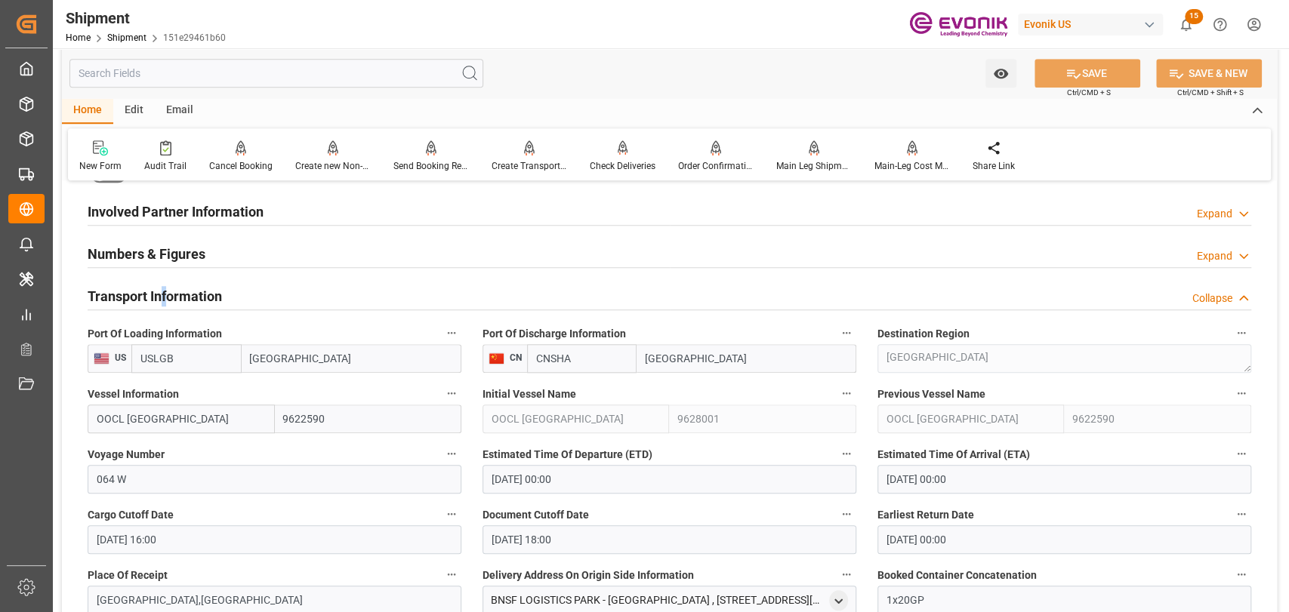
scroll to position [1174, 0]
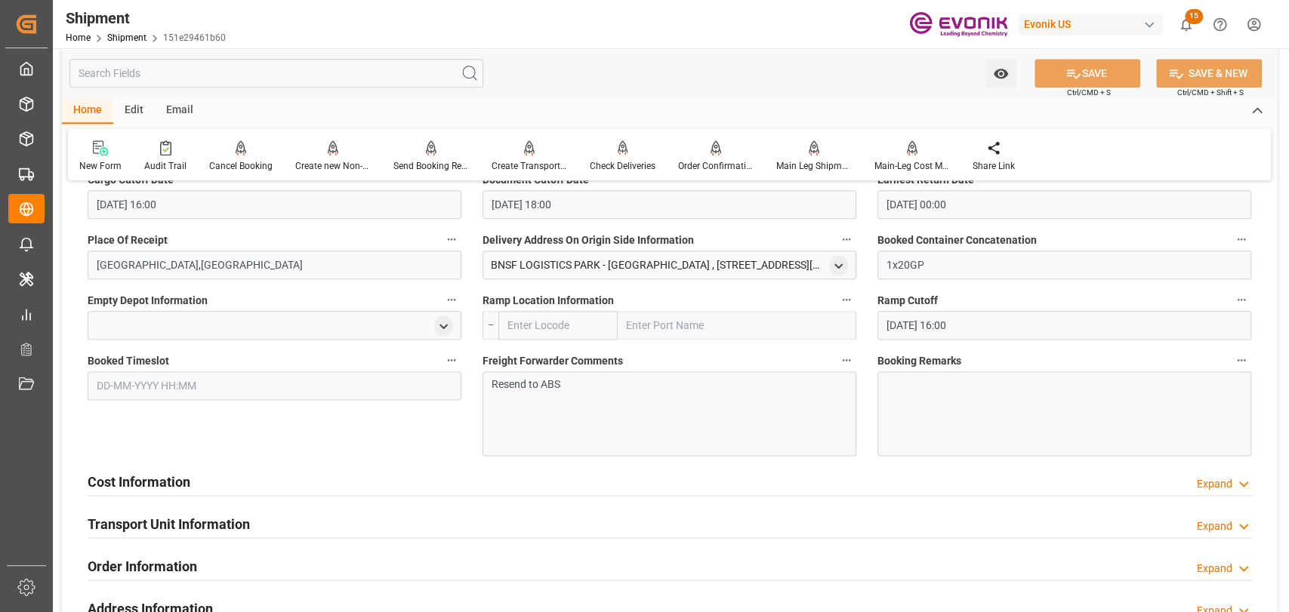
click at [938, 403] on div at bounding box center [1064, 413] width 374 height 85
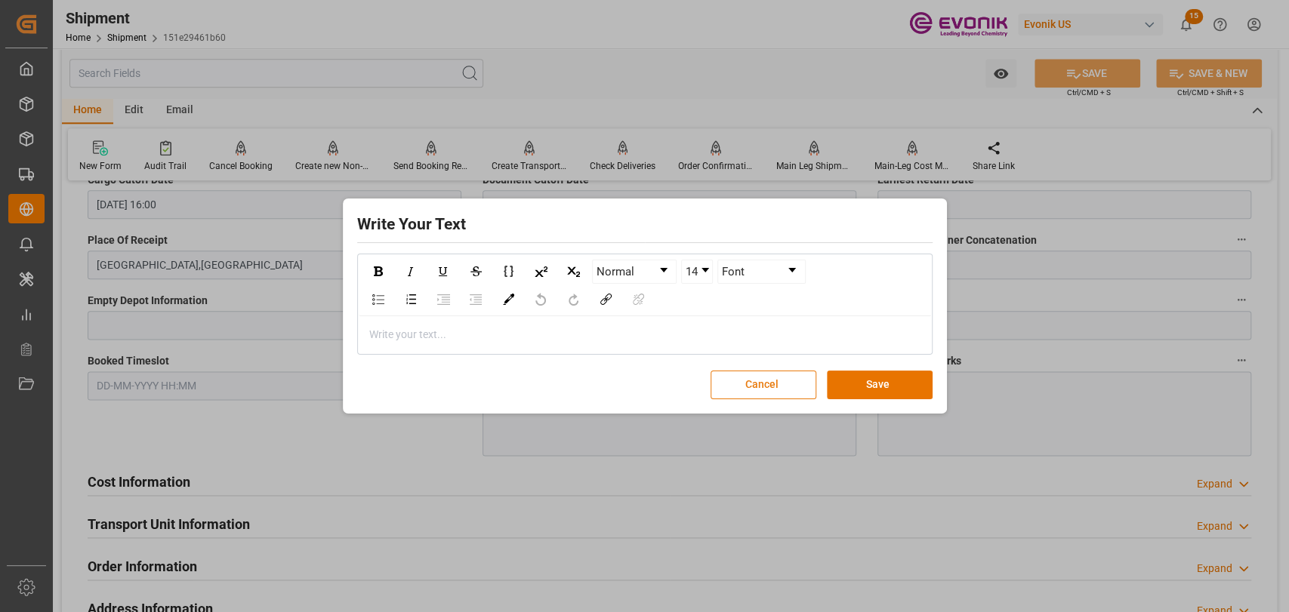
click at [754, 388] on button "Cancel" at bounding box center [763, 385] width 106 height 29
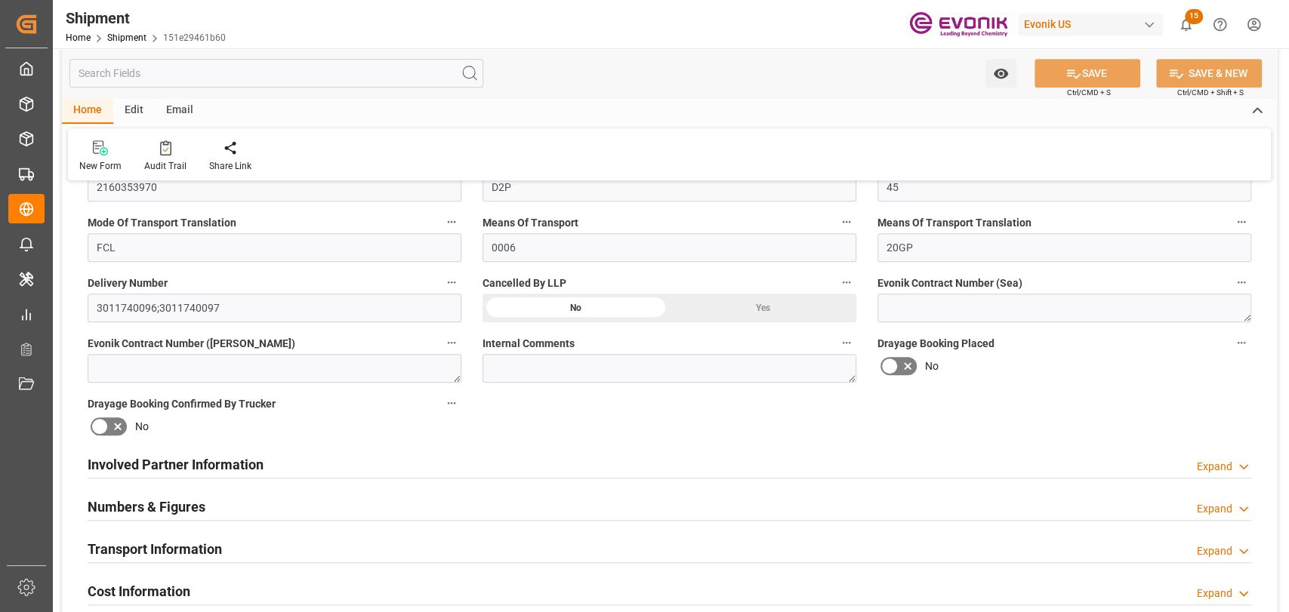
scroll to position [839, 0]
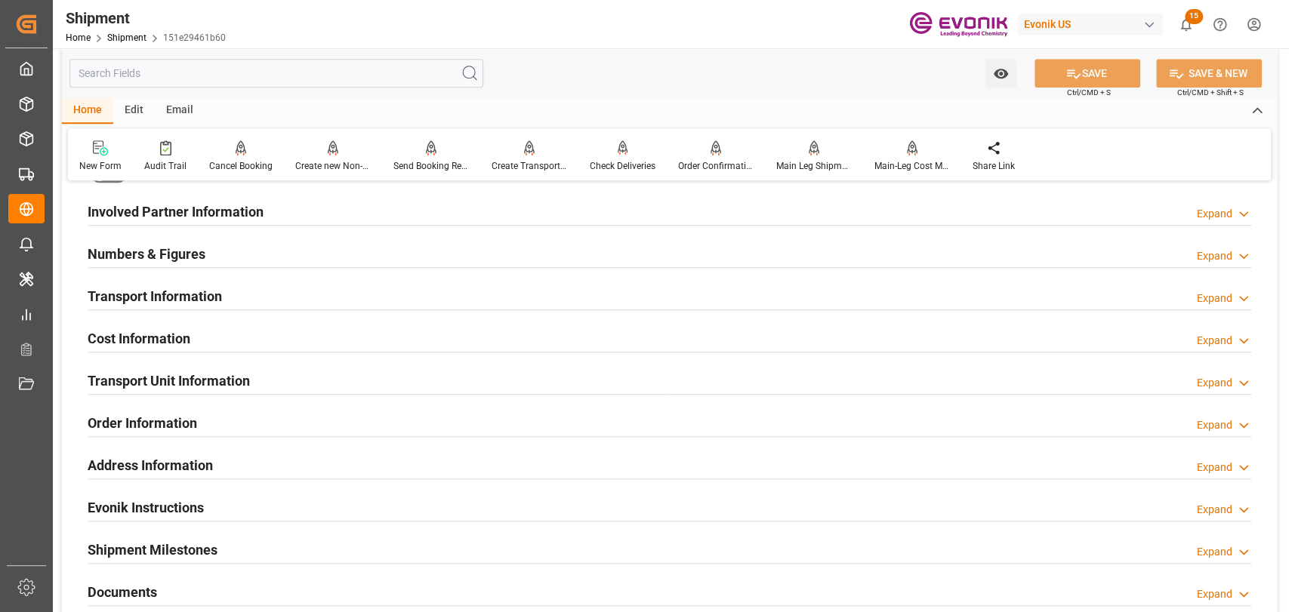
click at [217, 307] on div "Transport Information" at bounding box center [155, 295] width 134 height 29
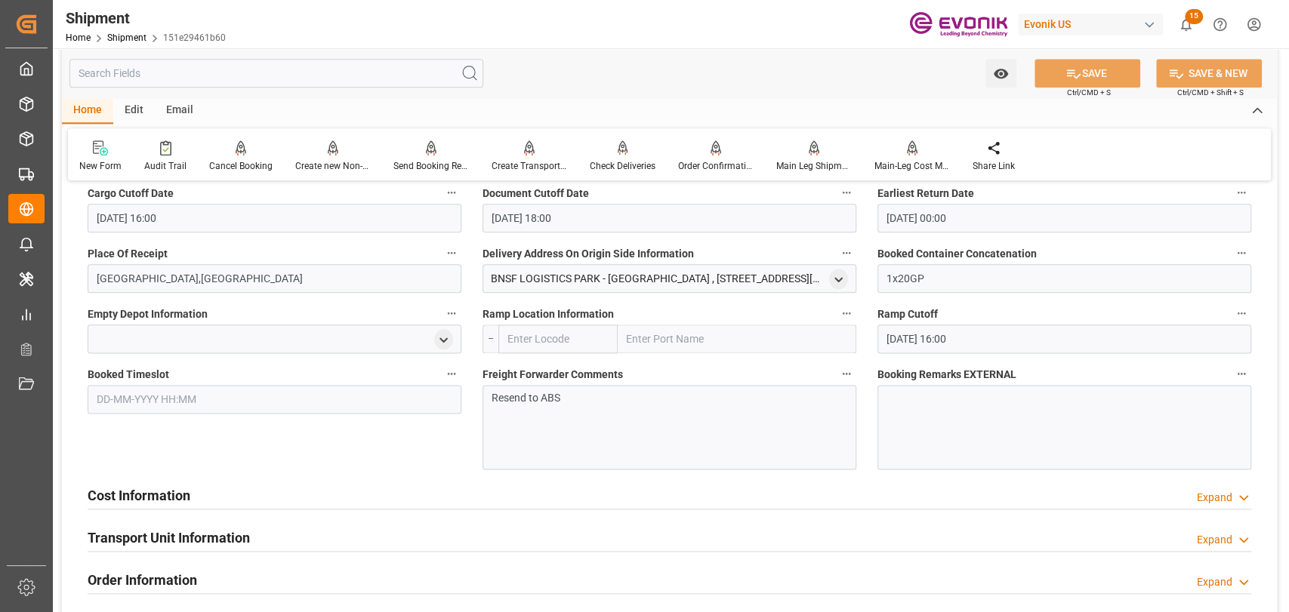
scroll to position [1174, 0]
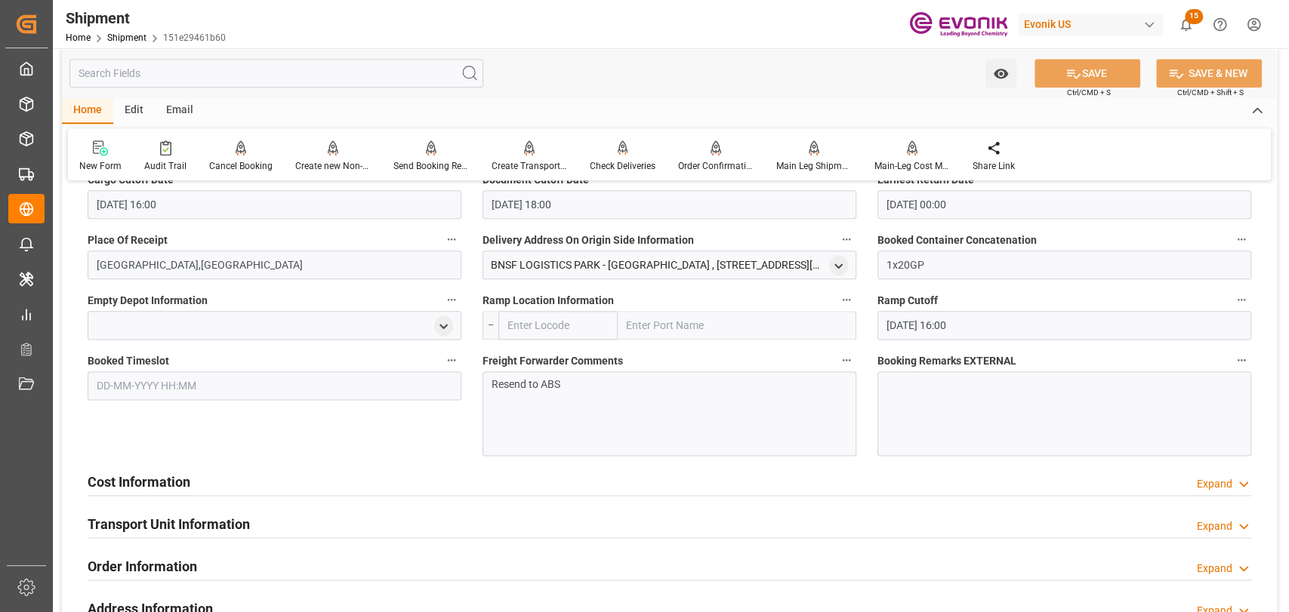
click at [963, 436] on div at bounding box center [1064, 413] width 374 height 85
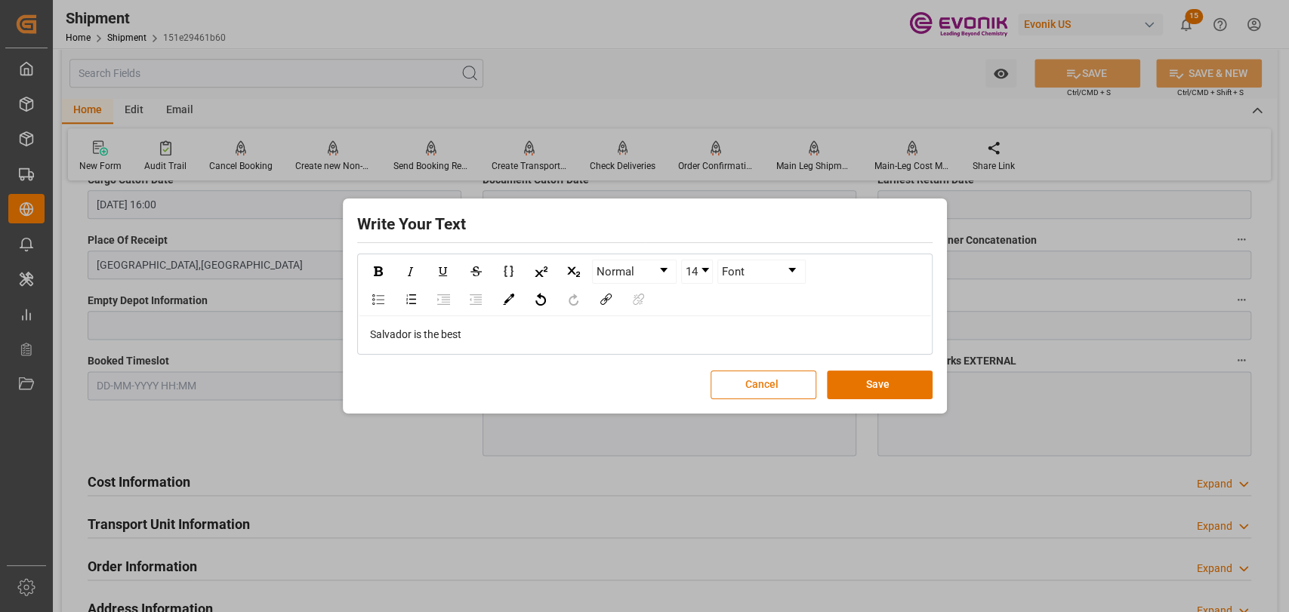
click at [785, 371] on button "Cancel" at bounding box center [763, 385] width 106 height 29
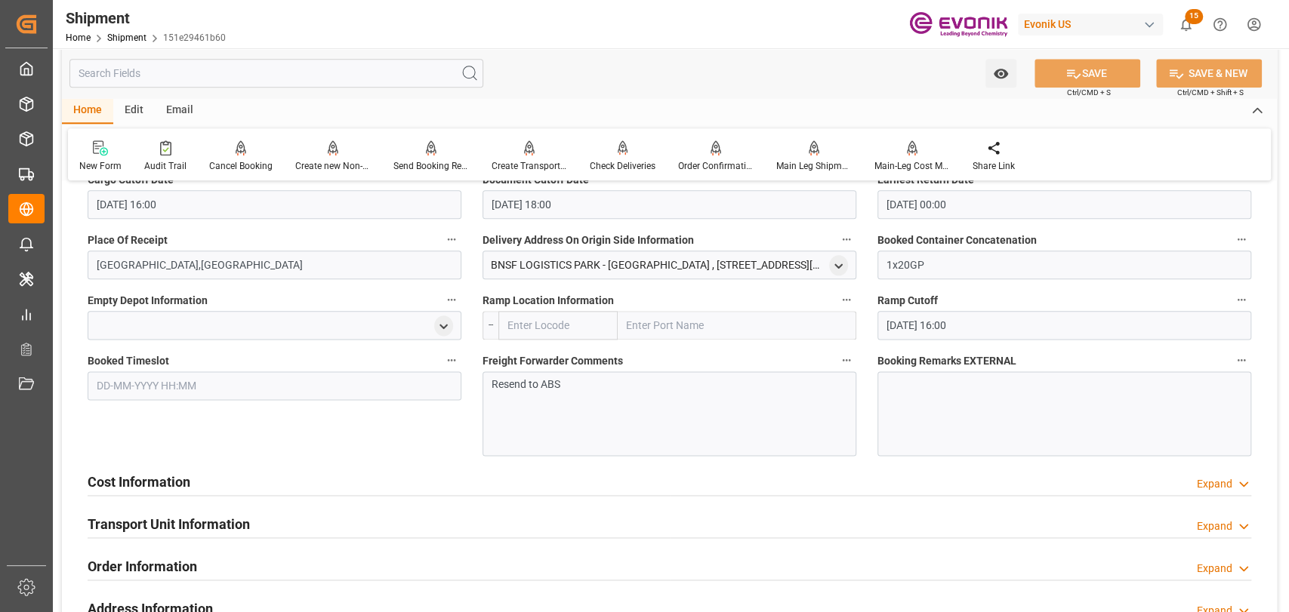
click at [690, 403] on div "Resend to ABS" at bounding box center [669, 413] width 374 height 85
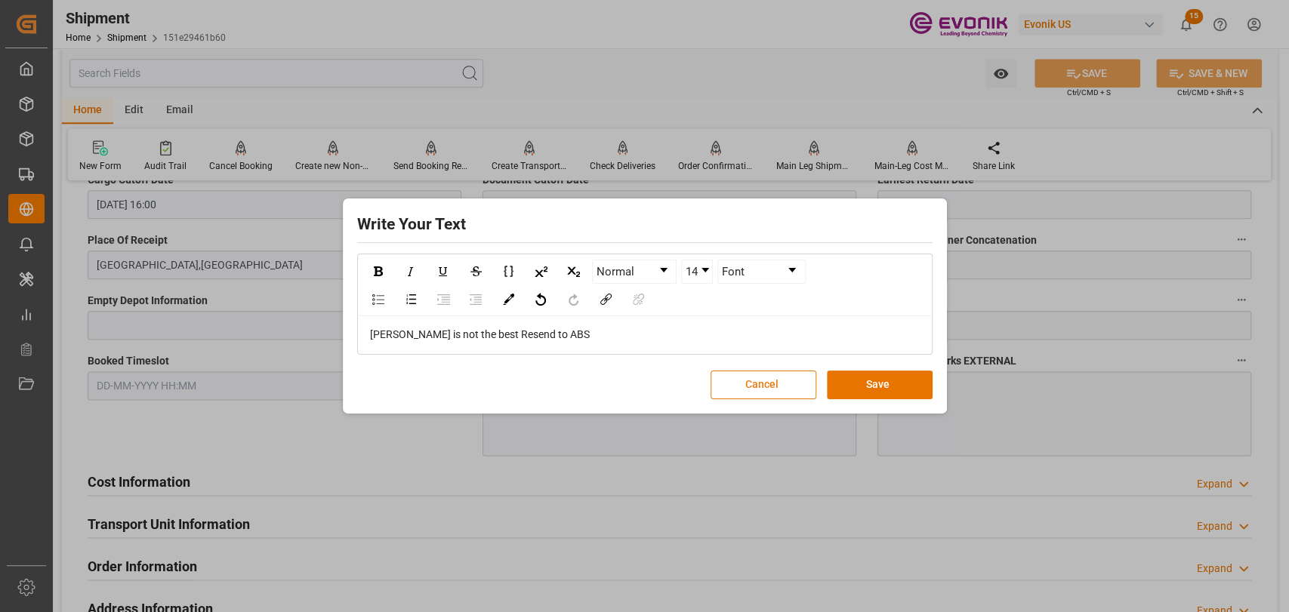
click at [763, 377] on button "Cancel" at bounding box center [763, 385] width 106 height 29
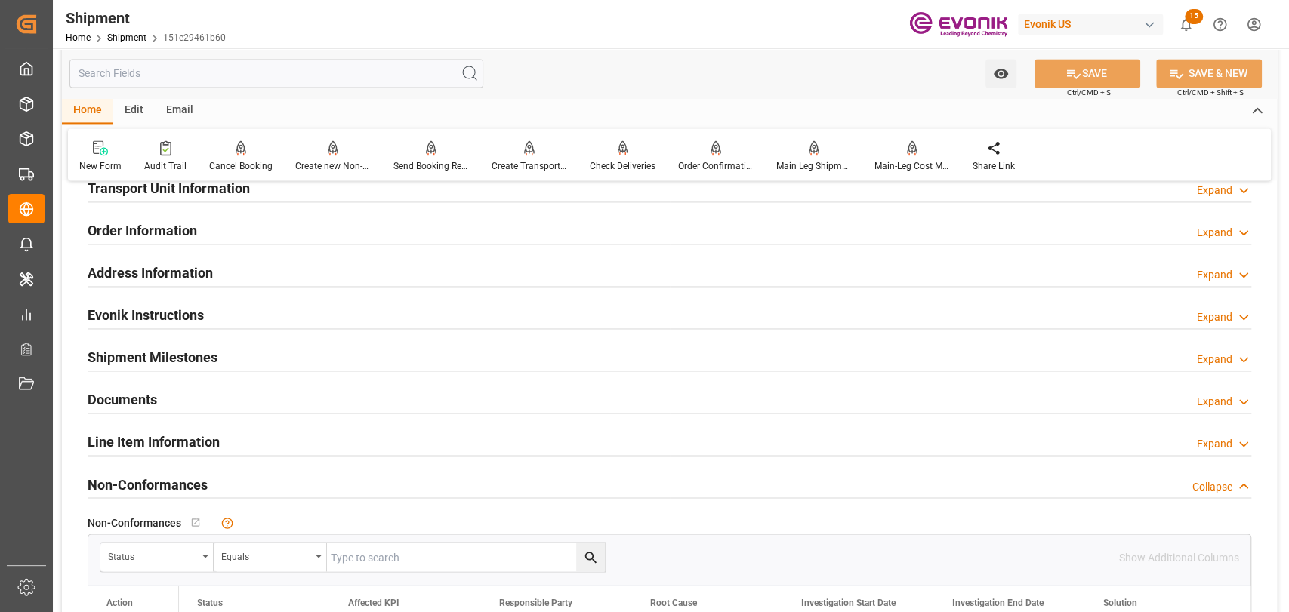
scroll to position [1845, 0]
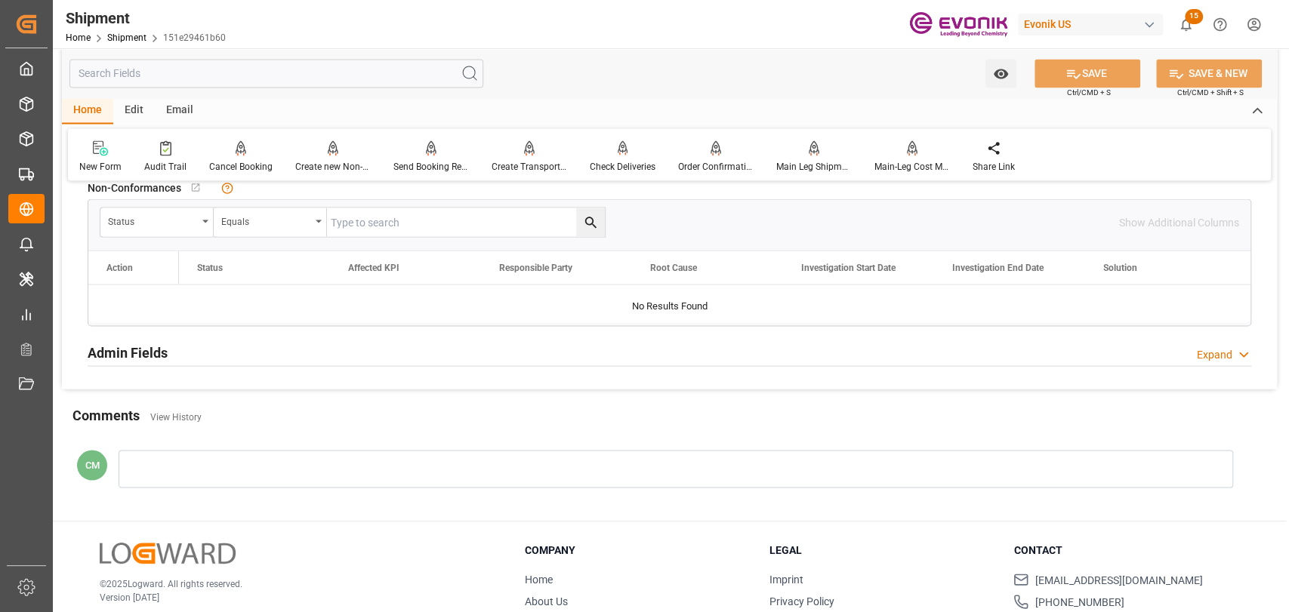
drag, startPoint x: 264, startPoint y: 74, endPoint x: 362, endPoint y: 50, distance: 101.1
click at [266, 76] on input "text" at bounding box center [276, 73] width 414 height 29
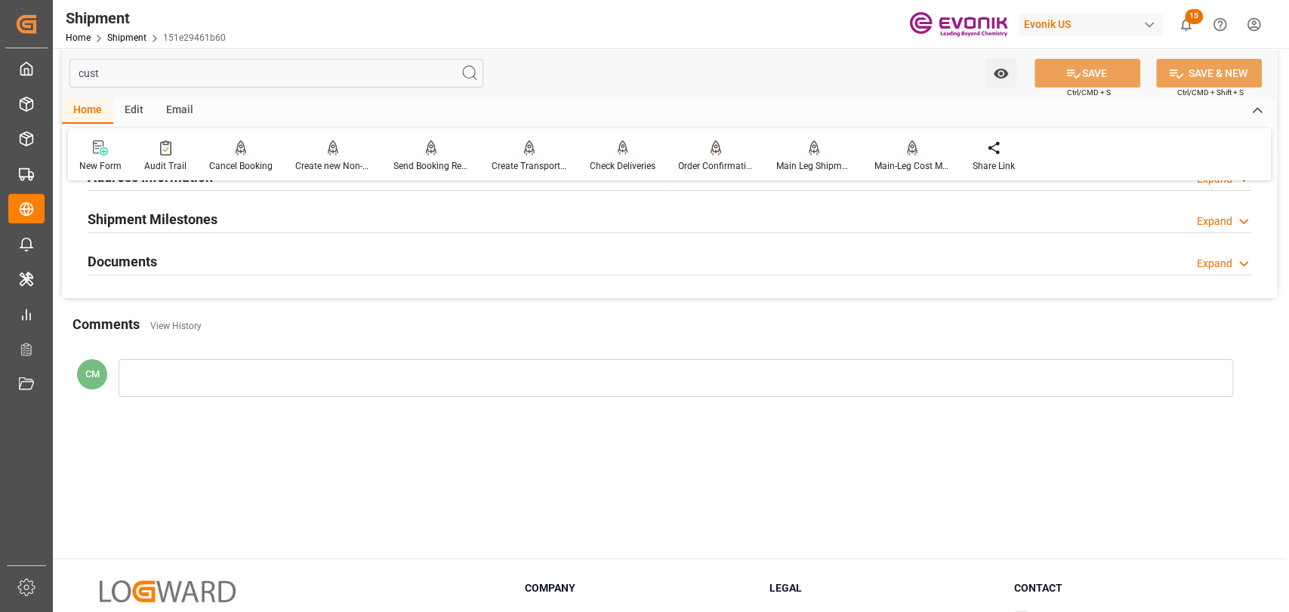
scroll to position [0, 0]
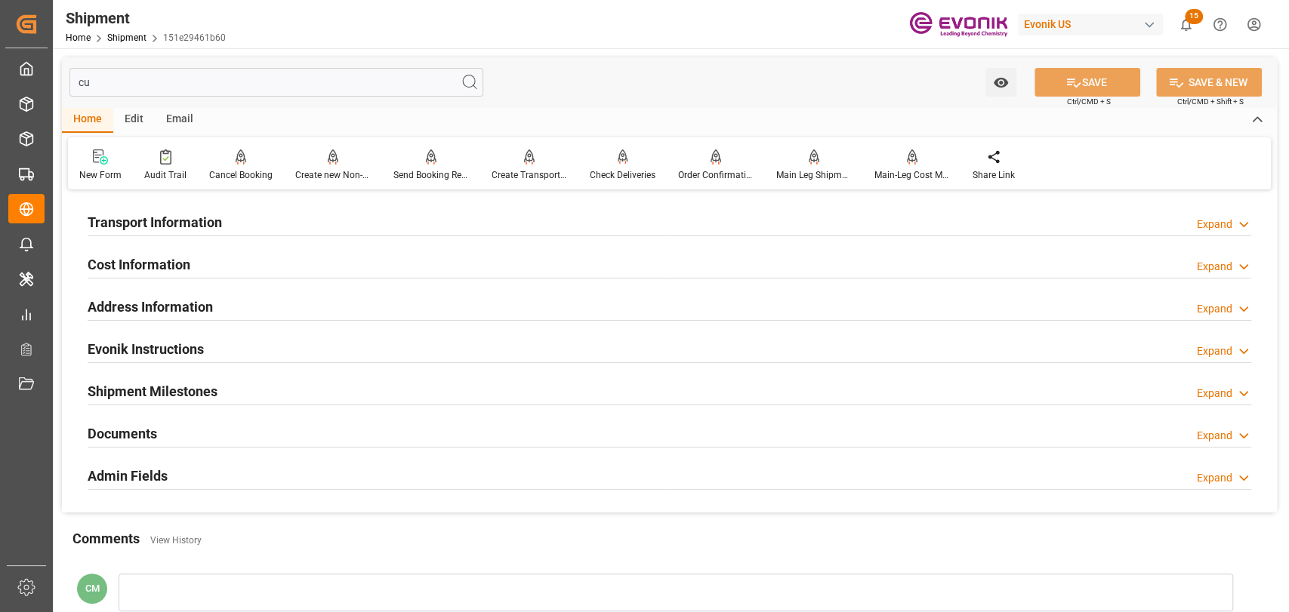
type input "c"
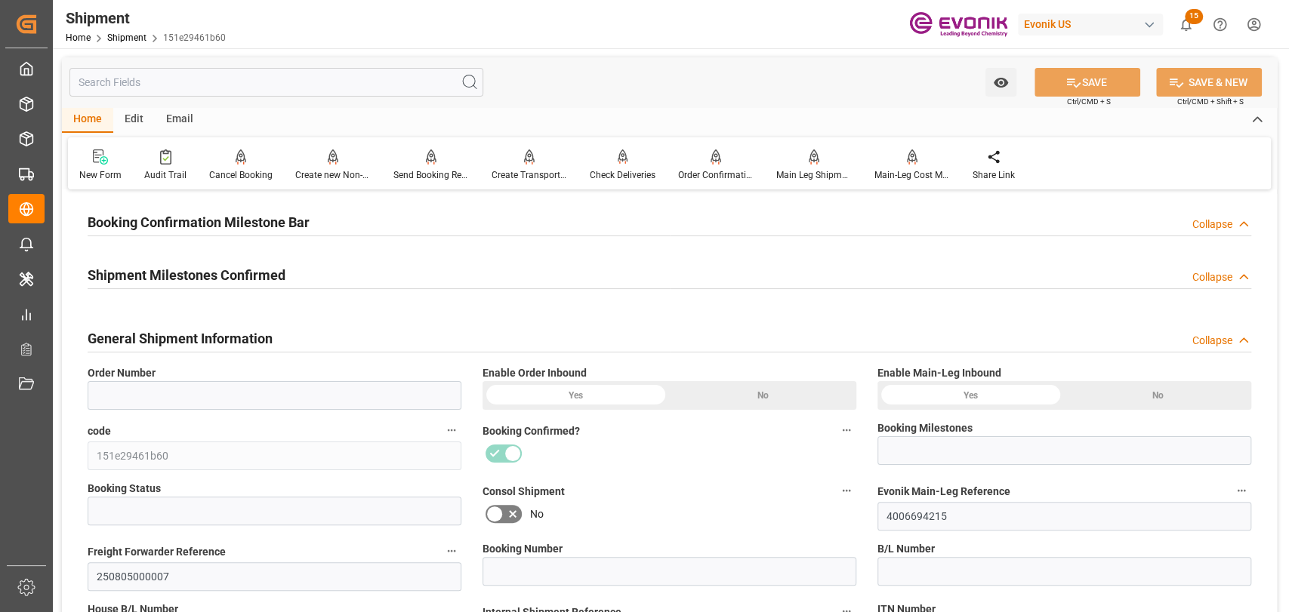
type input "0046459887"
type input "Booking Details Transmitted to SAP"
type input "Active"
type input "2160353970"
type input "D2P"
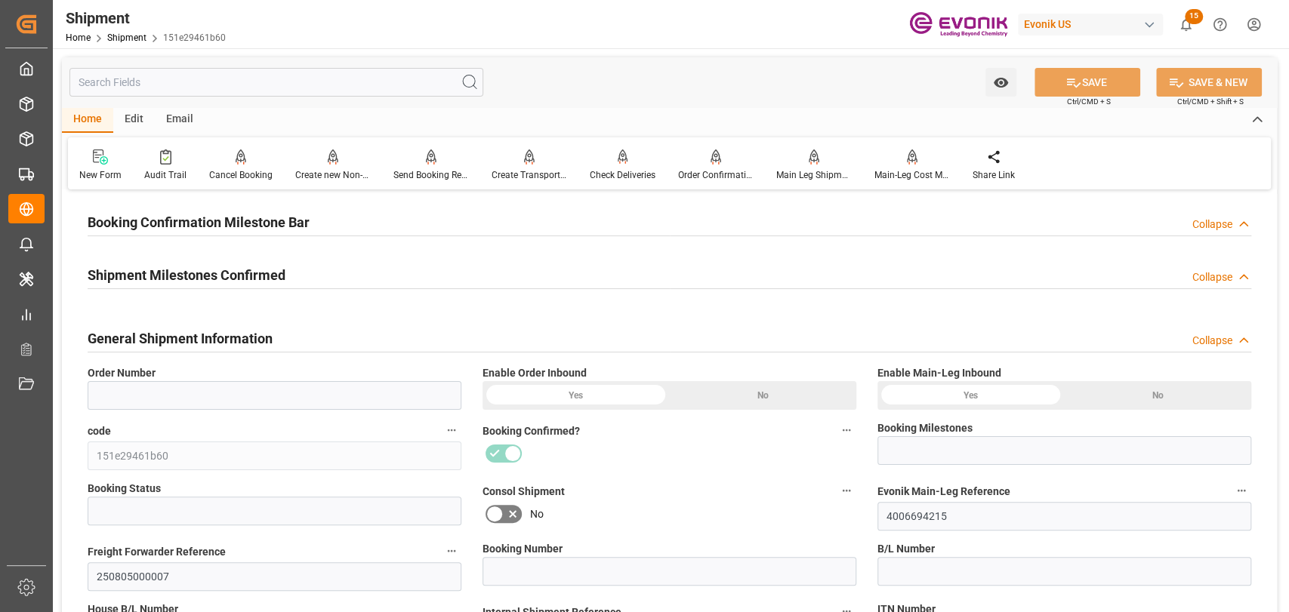
type input "45"
type input "FCL"
type input "0006"
type input "20GP"
type input "3011740096;3011740097"
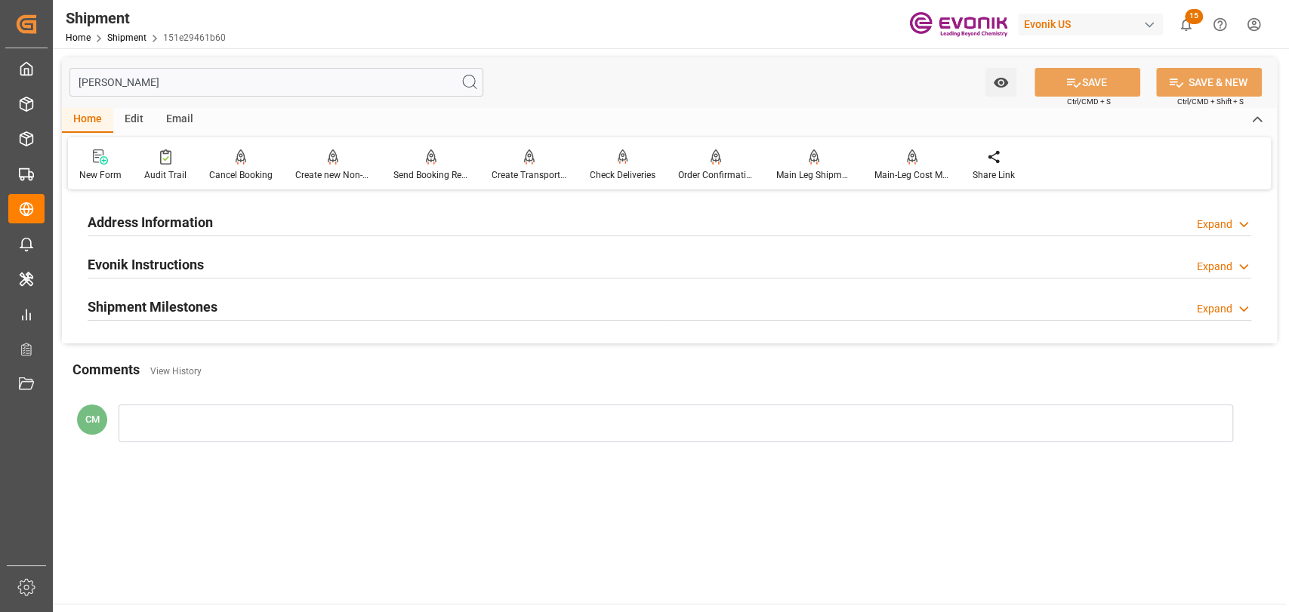
type input "shipp"
click at [217, 271] on div "Evonik Instructions Expand" at bounding box center [669, 263] width 1163 height 29
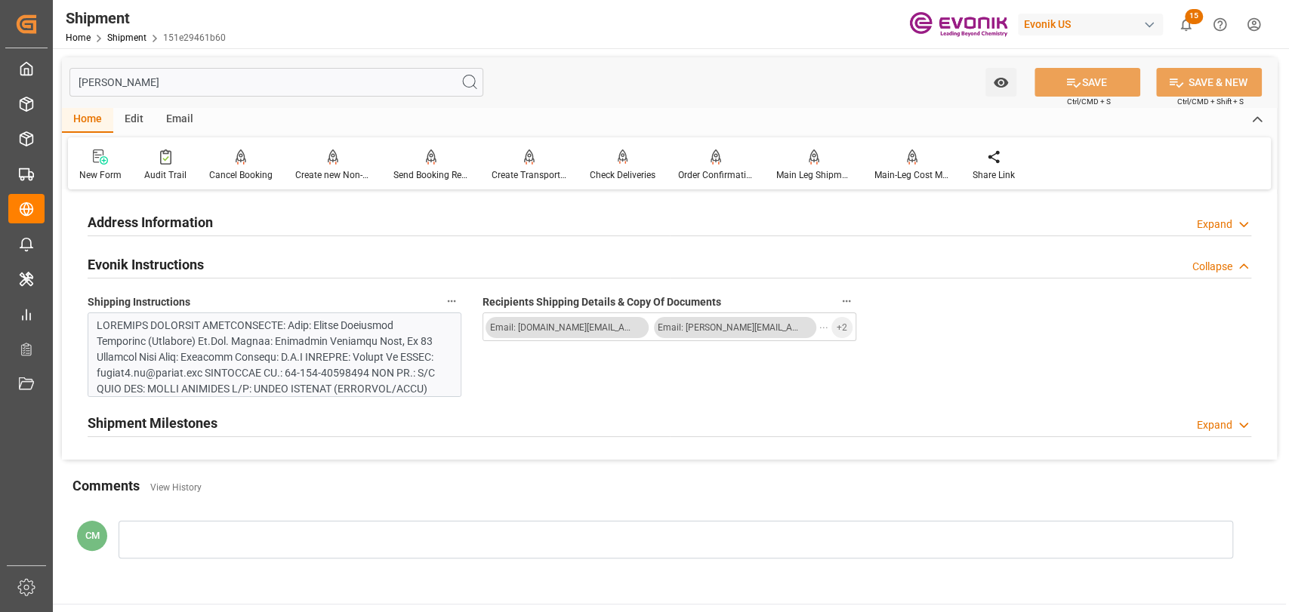
click at [222, 226] on div "Address Information Expand" at bounding box center [669, 221] width 1163 height 29
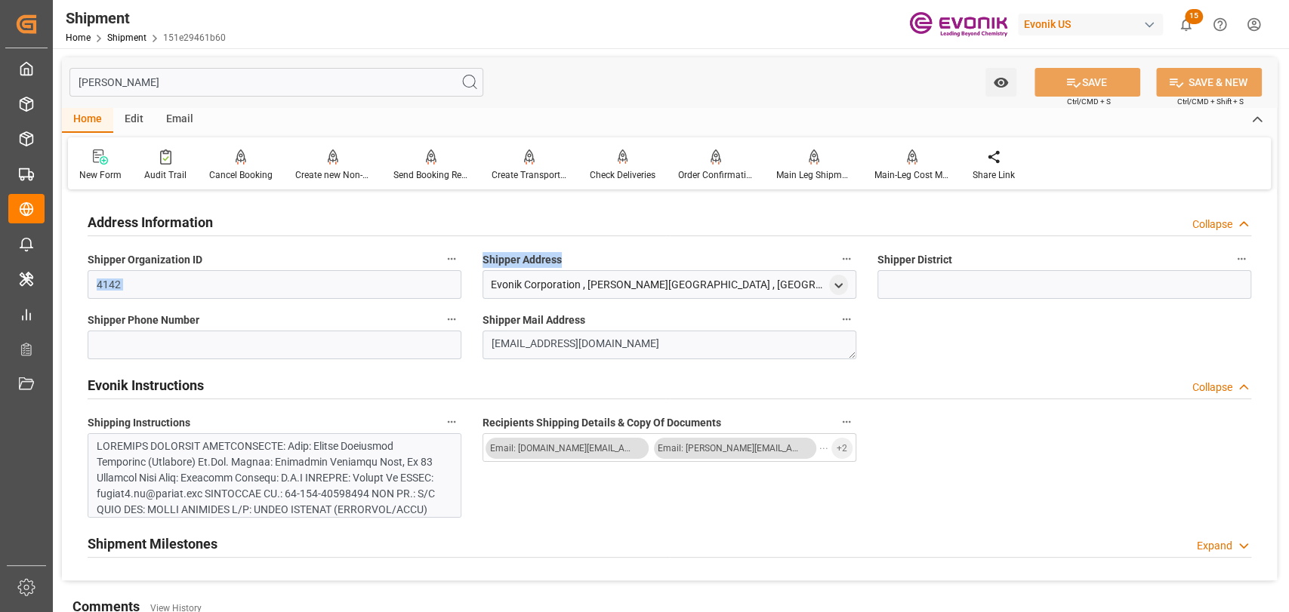
drag, startPoint x: 571, startPoint y: 257, endPoint x: 605, endPoint y: 285, distance: 44.0
click at [485, 261] on label "Shipper Address" at bounding box center [669, 259] width 374 height 21
click at [840, 288] on icon "open menu" at bounding box center [838, 285] width 13 height 13
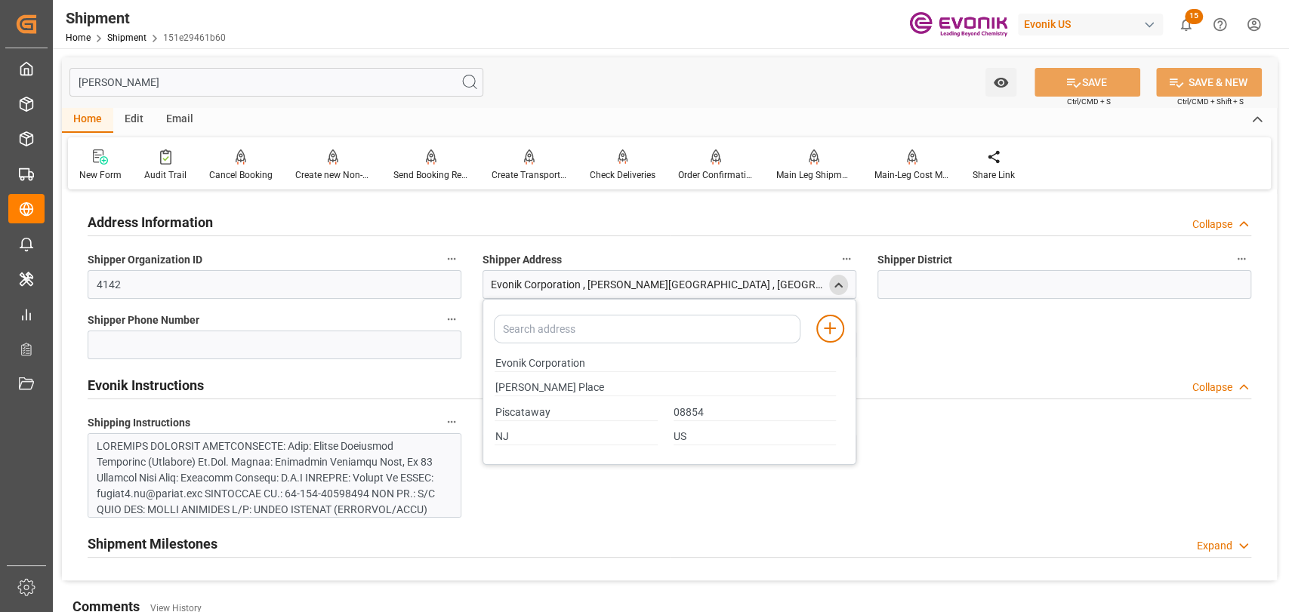
click at [1033, 485] on div "Address Information Collapse Shipper Organization ID 4142 Shipper Address Evoni…" at bounding box center [669, 387] width 1215 height 387
click at [839, 279] on icon "close menu" at bounding box center [838, 285] width 13 height 13
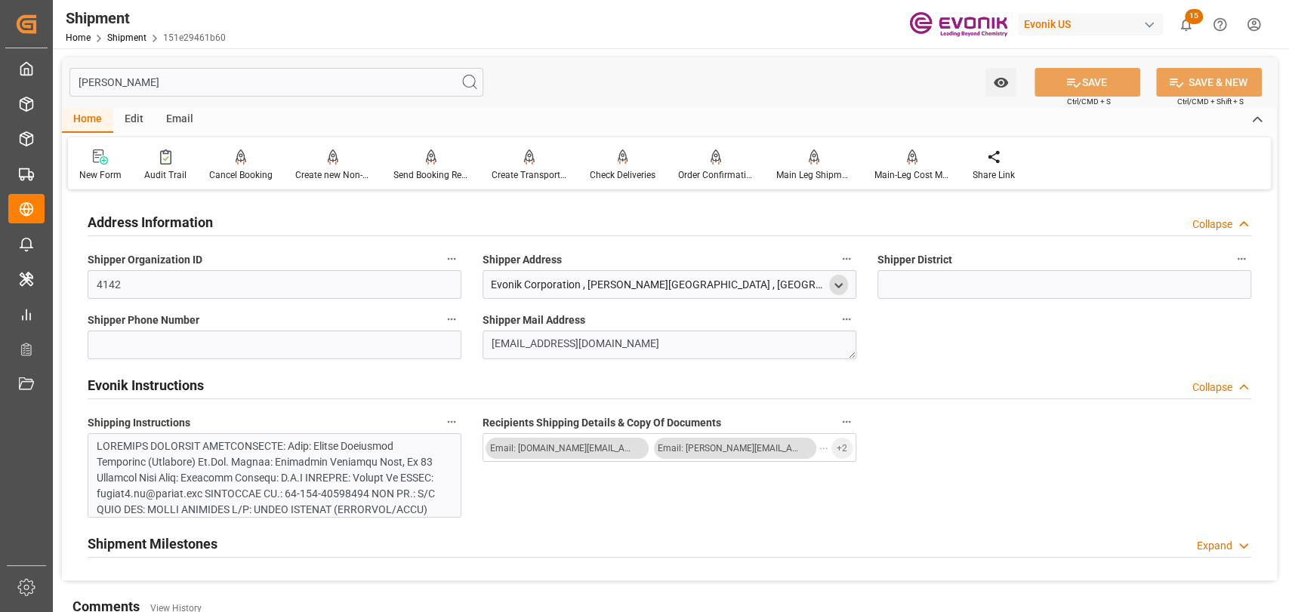
click at [846, 282] on div "open menu" at bounding box center [838, 285] width 19 height 20
click at [844, 285] on icon "open menu" at bounding box center [838, 285] width 13 height 13
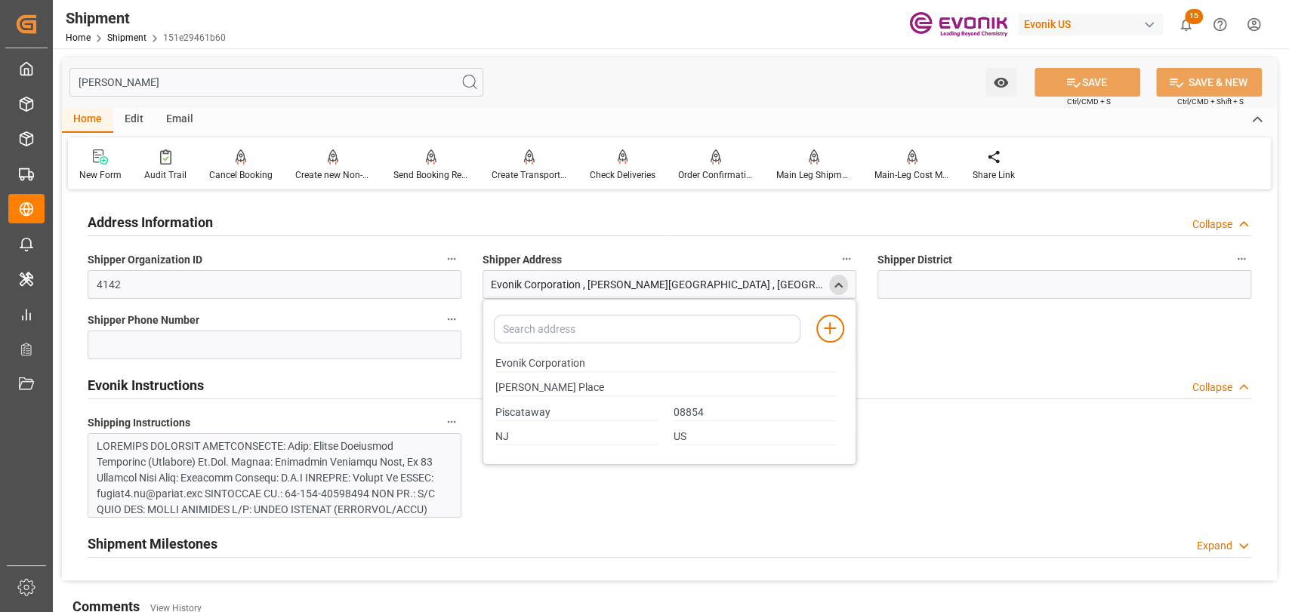
click at [833, 287] on icon "close menu" at bounding box center [838, 285] width 13 height 13
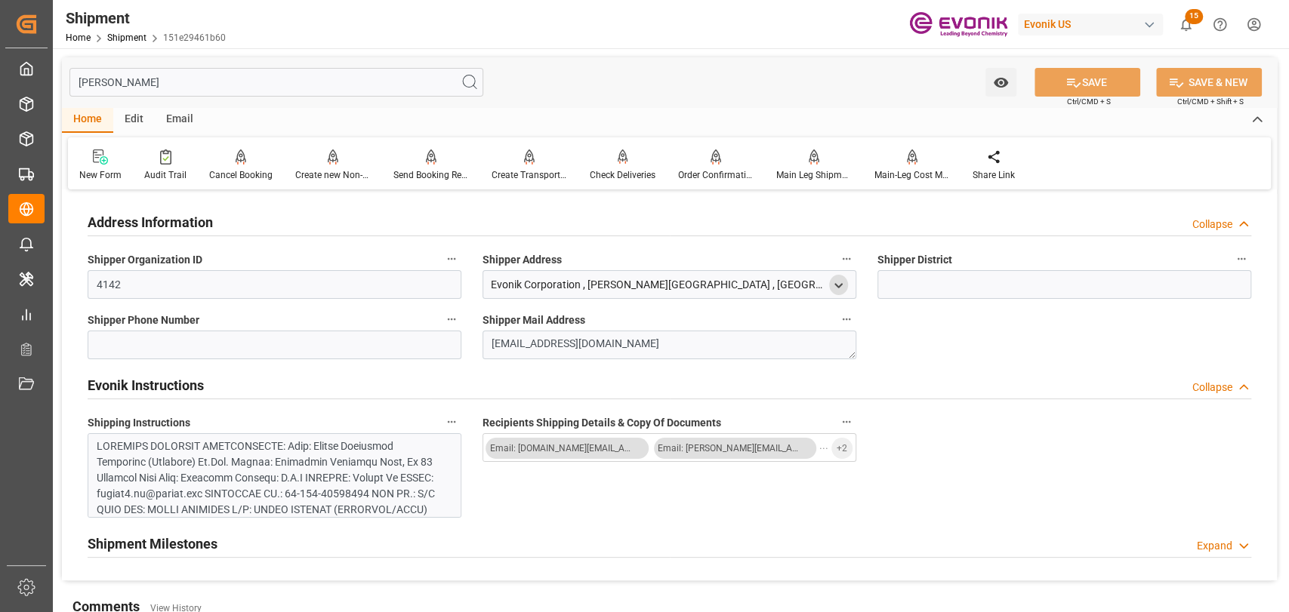
click at [861, 527] on div "Shipment Milestones Expand" at bounding box center [669, 544] width 1184 height 42
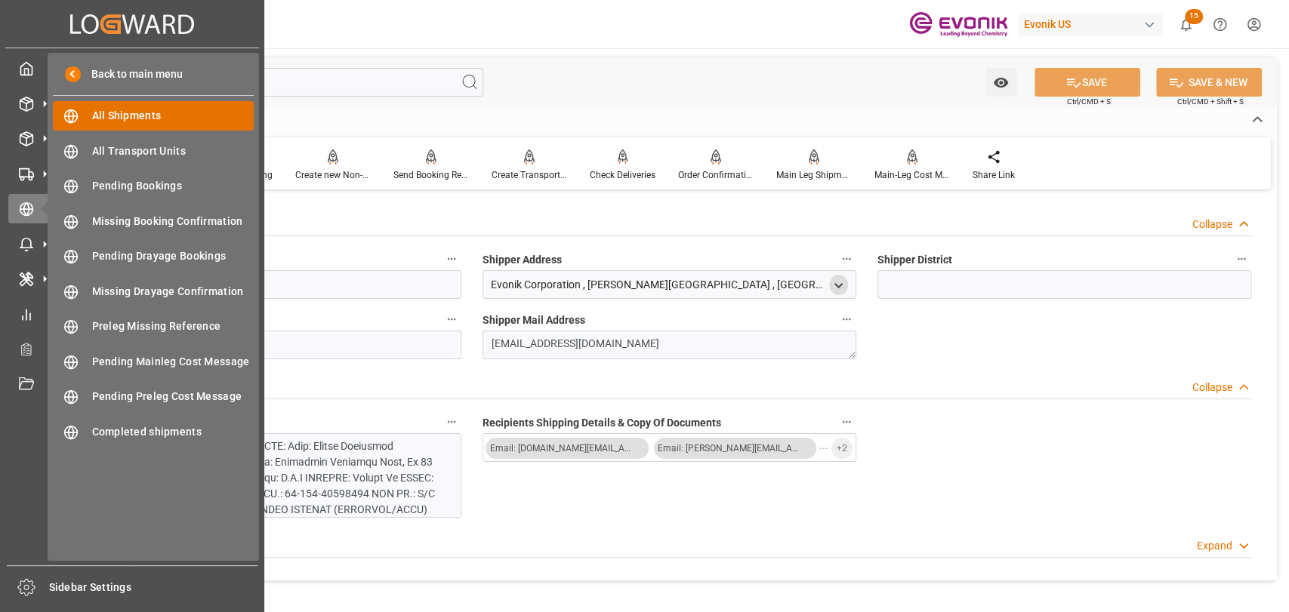
click at [125, 114] on span "All Shipments" at bounding box center [173, 116] width 162 height 16
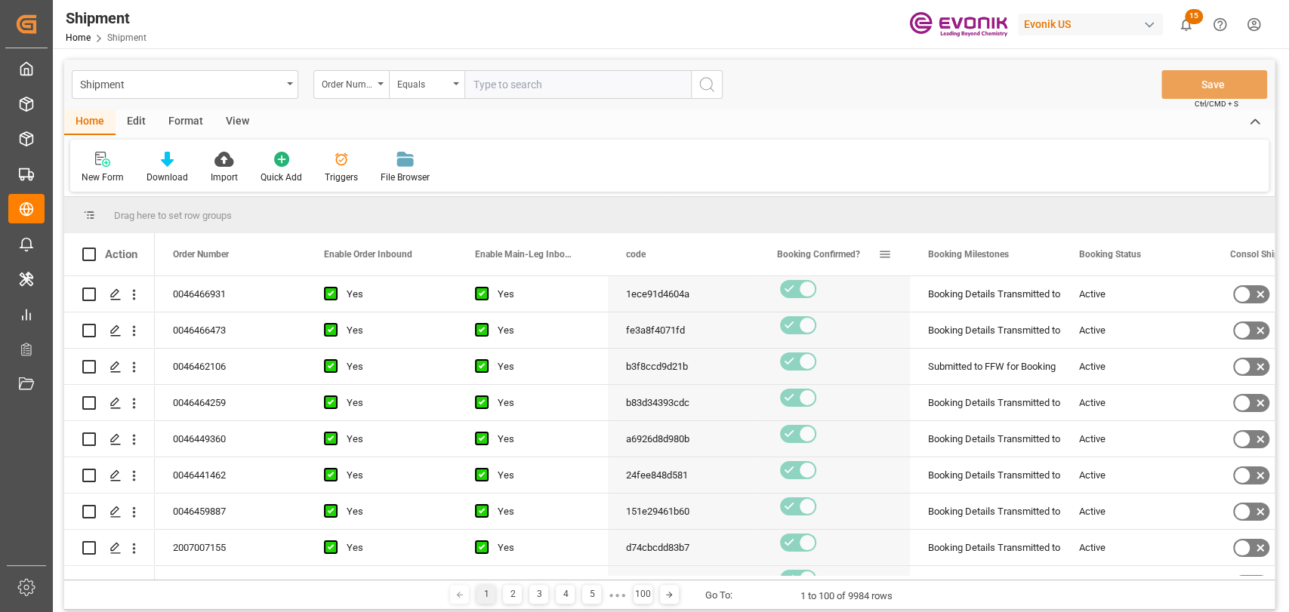
click at [885, 248] on span at bounding box center [885, 255] width 14 height 14
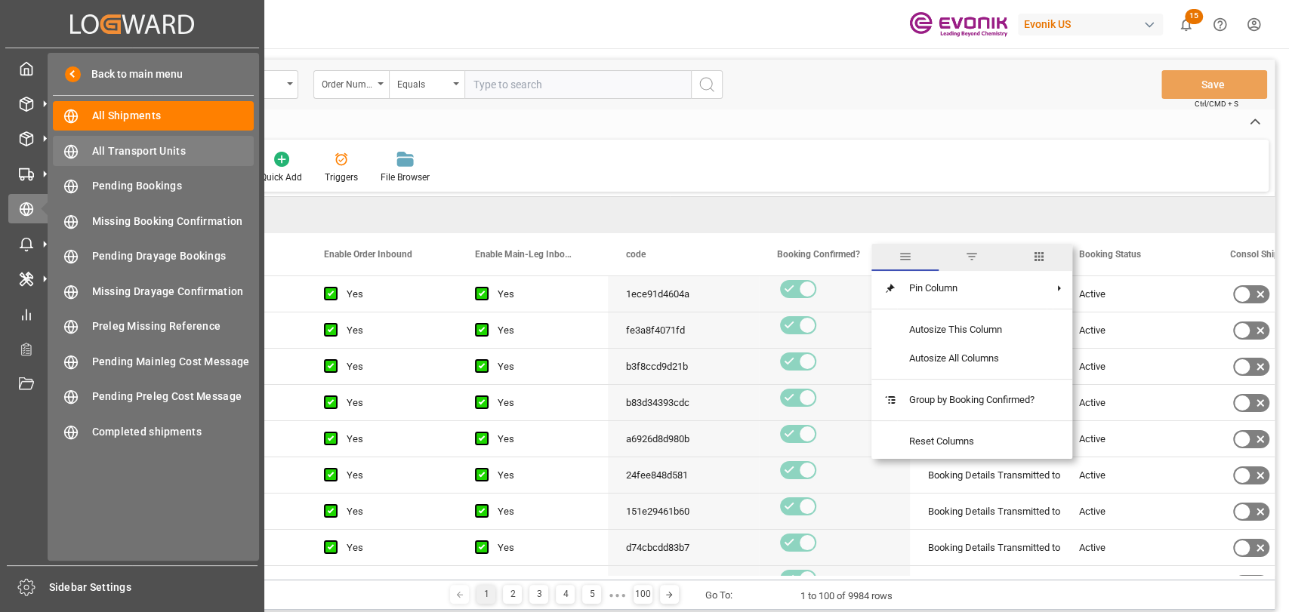
click at [162, 162] on div "All Transport Units All Transport Units" at bounding box center [153, 150] width 201 height 29
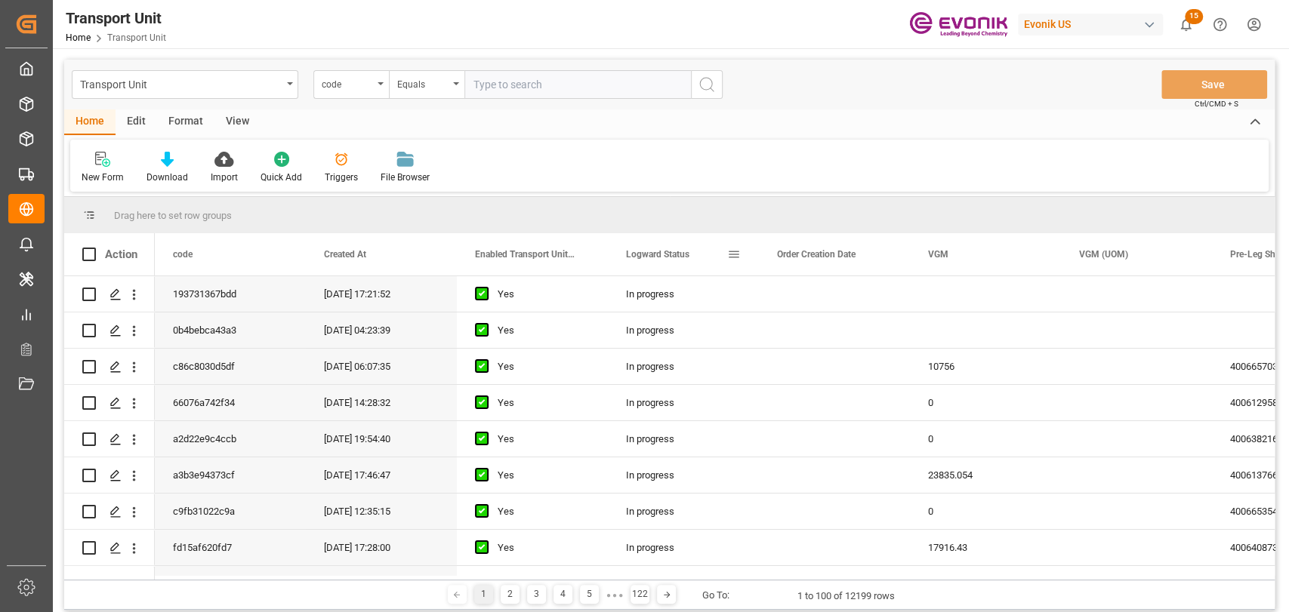
click at [731, 254] on span at bounding box center [734, 255] width 14 height 14
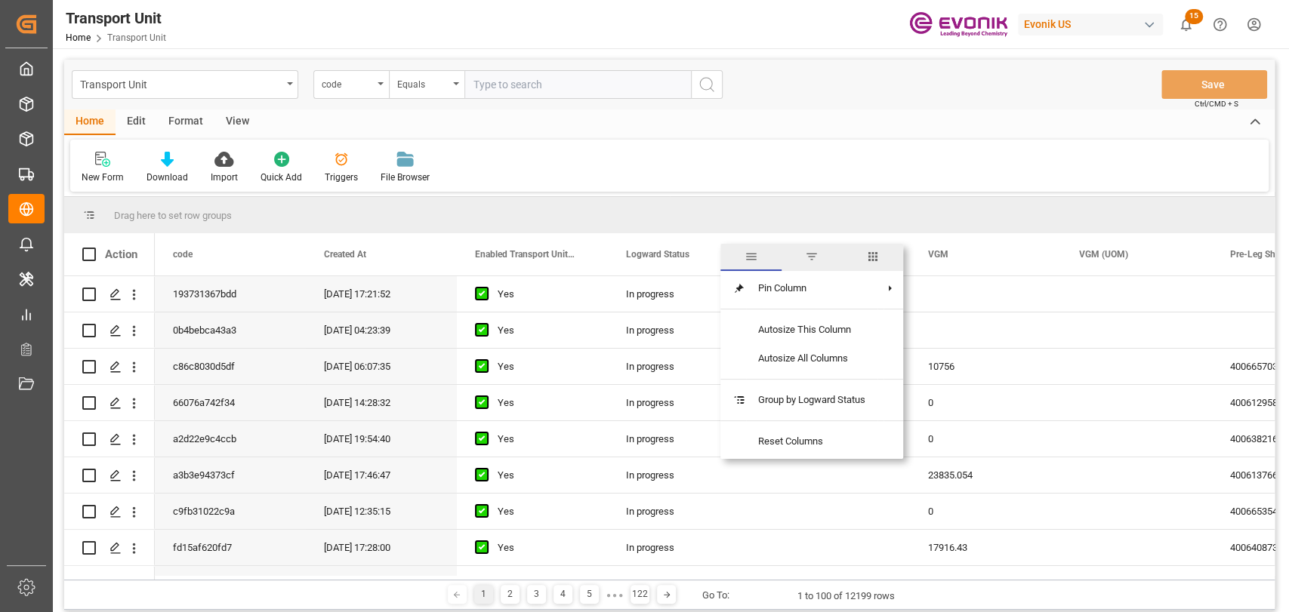
click at [879, 265] on span "columns" at bounding box center [872, 257] width 61 height 27
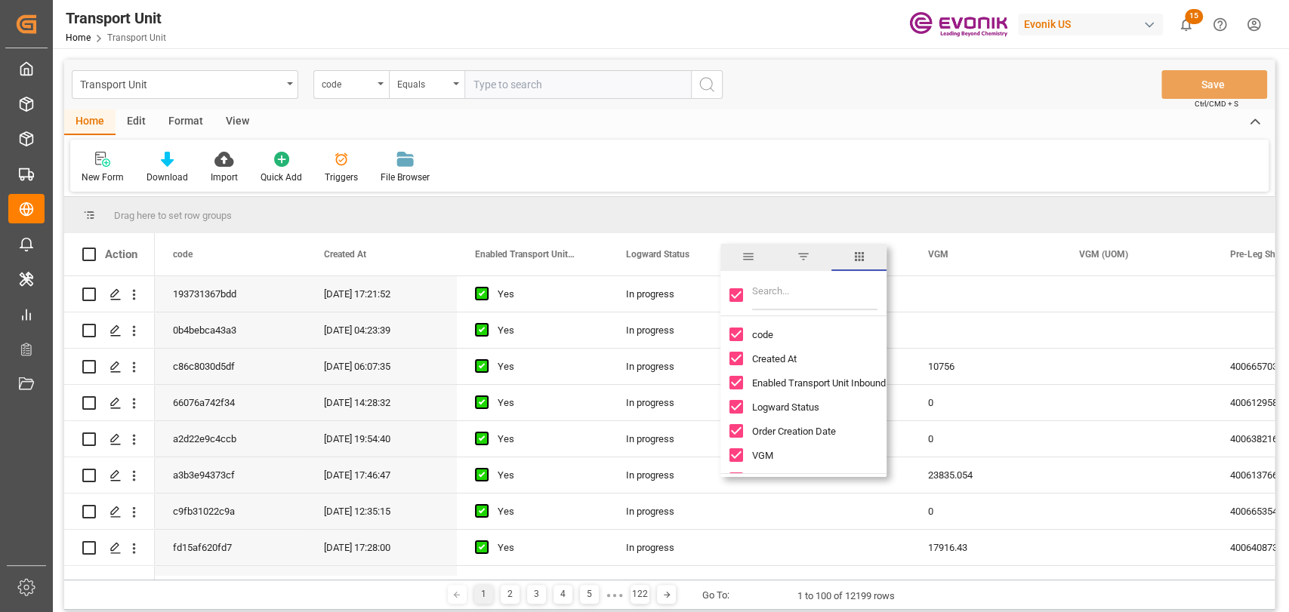
click at [747, 291] on div at bounding box center [803, 295] width 166 height 42
click at [737, 293] on input "Toggle Select All Columns" at bounding box center [736, 295] width 14 height 14
checkbox input "false"
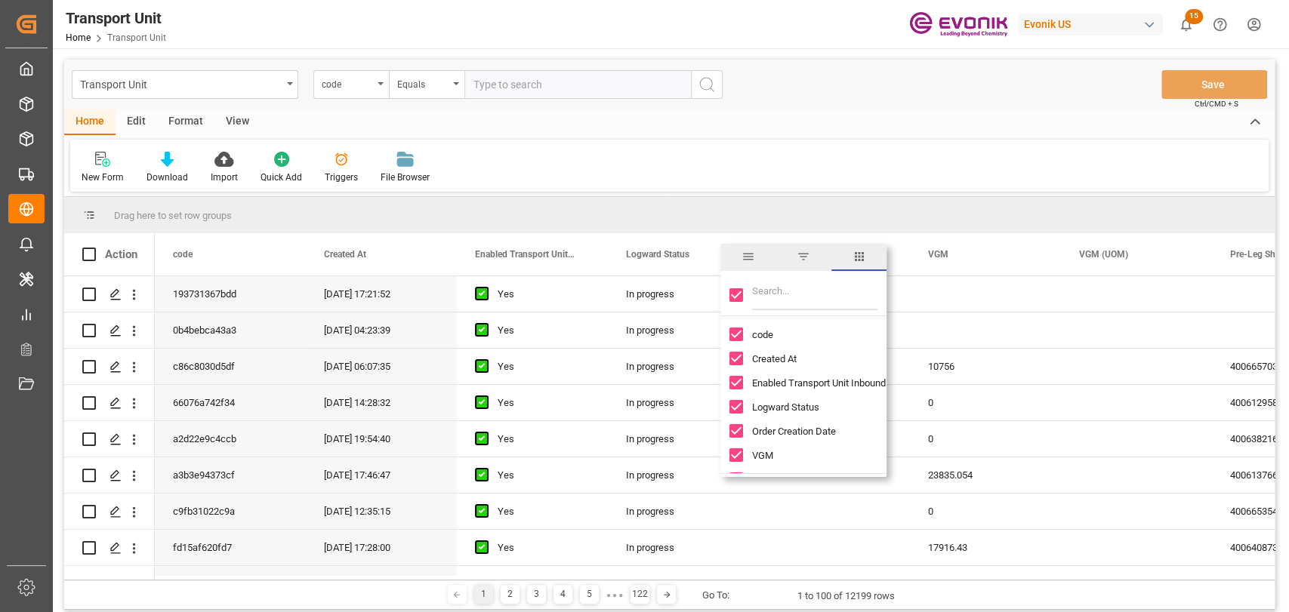
checkbox input "false"
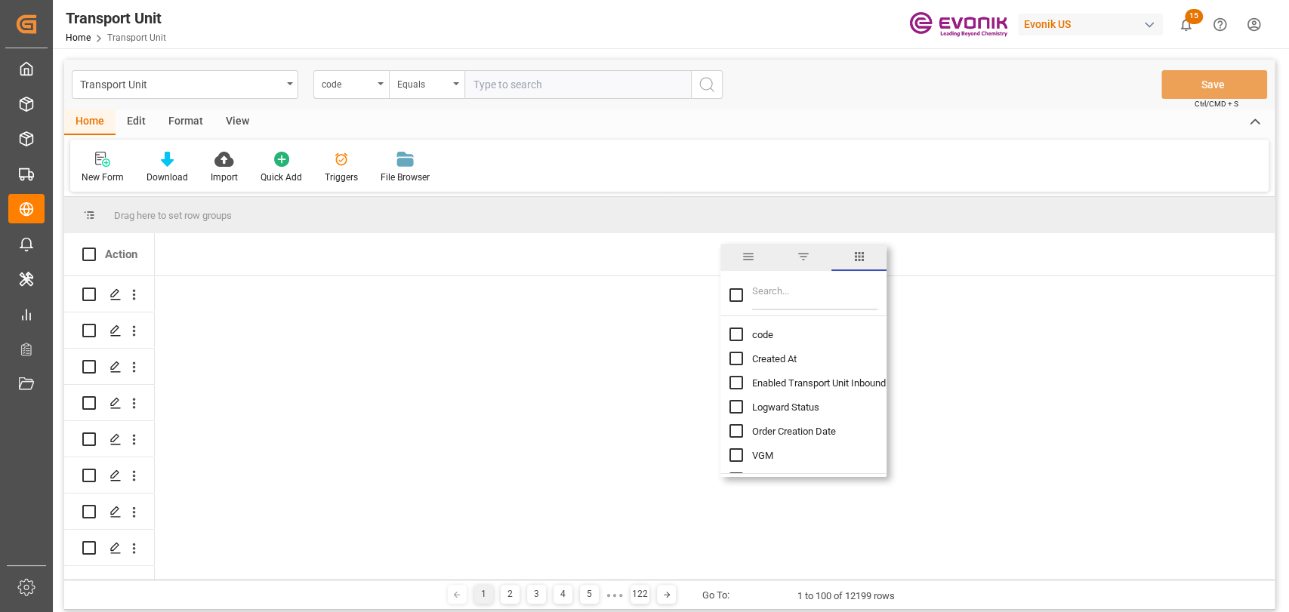
click at [791, 288] on input "Filter Columns Input" at bounding box center [814, 295] width 125 height 30
type input "etd"
click at [737, 353] on input "ETD (Carrier) column toggle visibility (hidden)" at bounding box center [736, 359] width 14 height 14
checkbox input "true"
checkbox input "false"
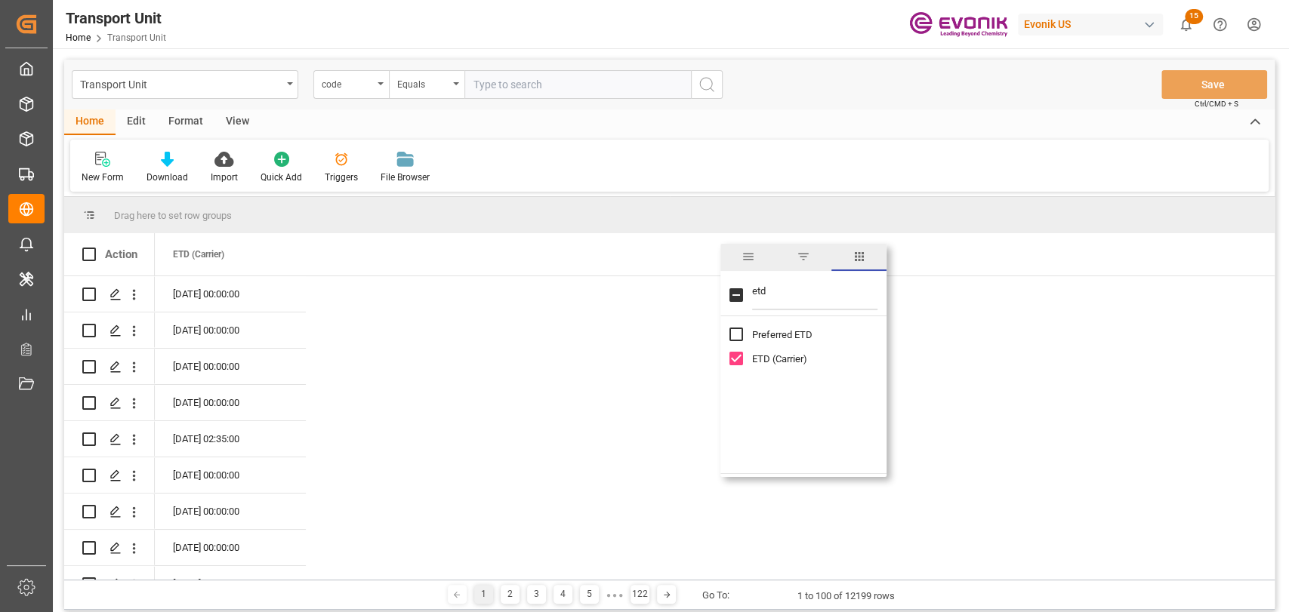
drag, startPoint x: 800, startPoint y: 290, endPoint x: 701, endPoint y: 337, distance: 110.4
click at [701, 337] on div "Drag here to set row groups Drag here to set column labels Action ETD (Carrier)" at bounding box center [669, 388] width 1210 height 383
click at [655, 104] on div "Transport Unit code Equals Save Ctrl/CMD + S" at bounding box center [669, 85] width 1210 height 50
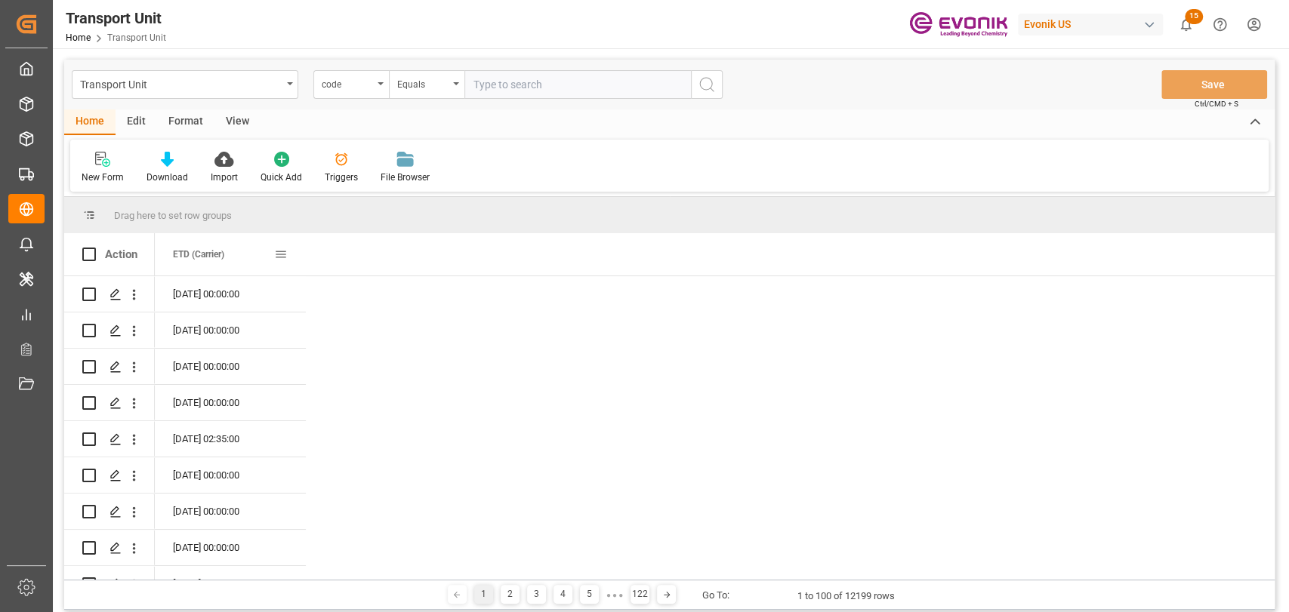
click at [277, 255] on span at bounding box center [281, 255] width 14 height 14
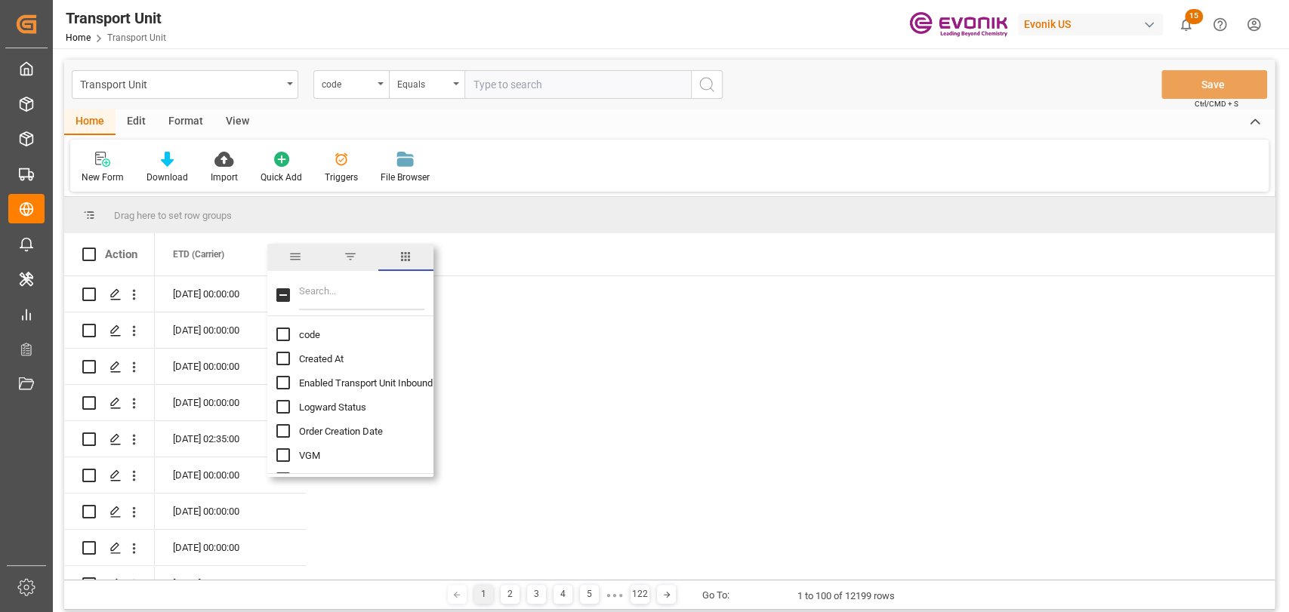
click at [356, 256] on span "filter" at bounding box center [350, 257] width 14 height 14
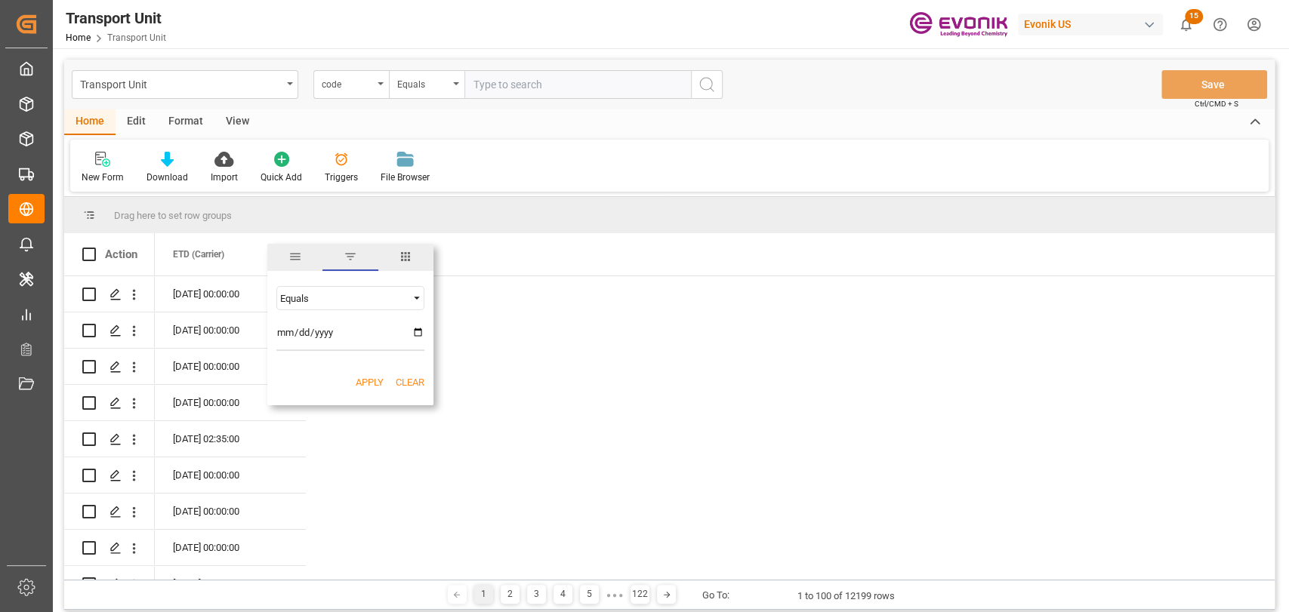
click at [405, 294] on div "Equals" at bounding box center [343, 298] width 127 height 11
click at [326, 396] on div "In range" at bounding box center [350, 395] width 148 height 24
click at [422, 331] on input "date" at bounding box center [350, 336] width 148 height 30
type input "2025-01-01"
click at [350, 379] on input "date" at bounding box center [350, 377] width 148 height 30
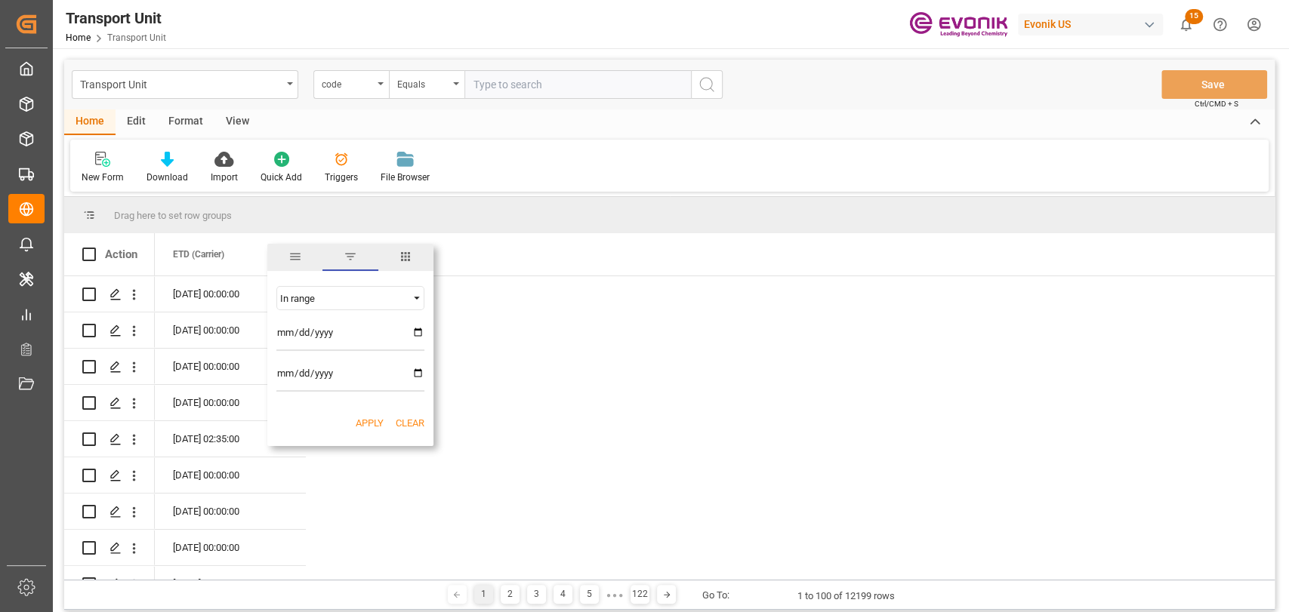
click at [420, 375] on input "date" at bounding box center [350, 377] width 148 height 30
type input "2025-08-11"
click at [378, 427] on button "Apply" at bounding box center [370, 423] width 28 height 15
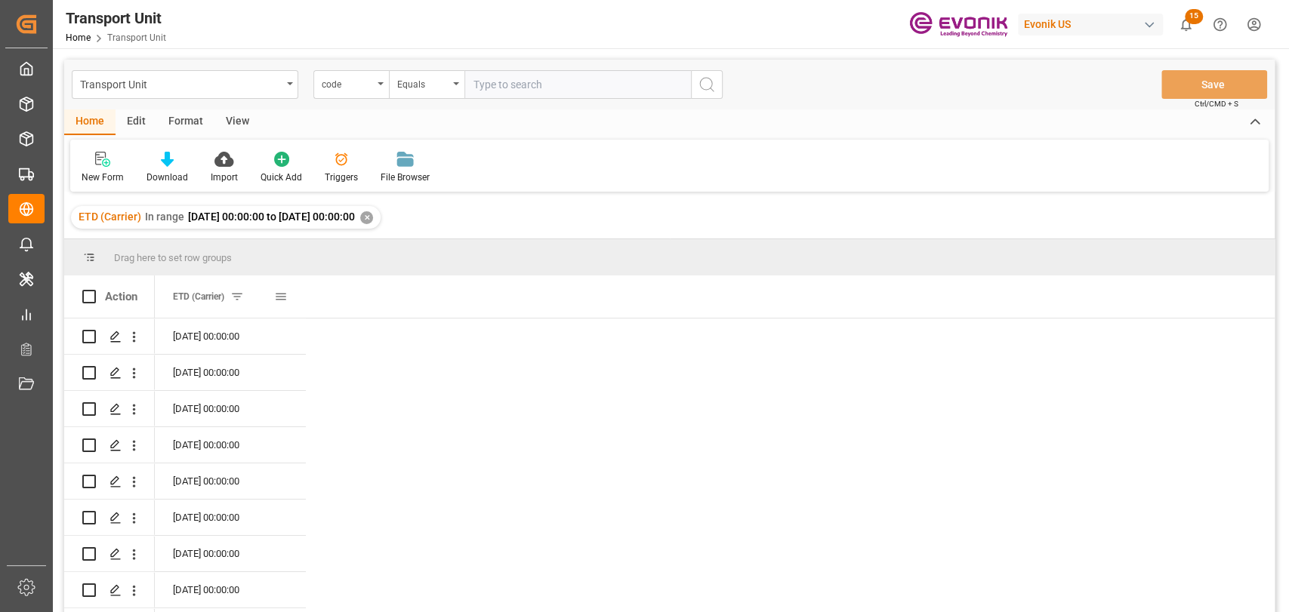
click at [286, 291] on span at bounding box center [281, 297] width 14 height 14
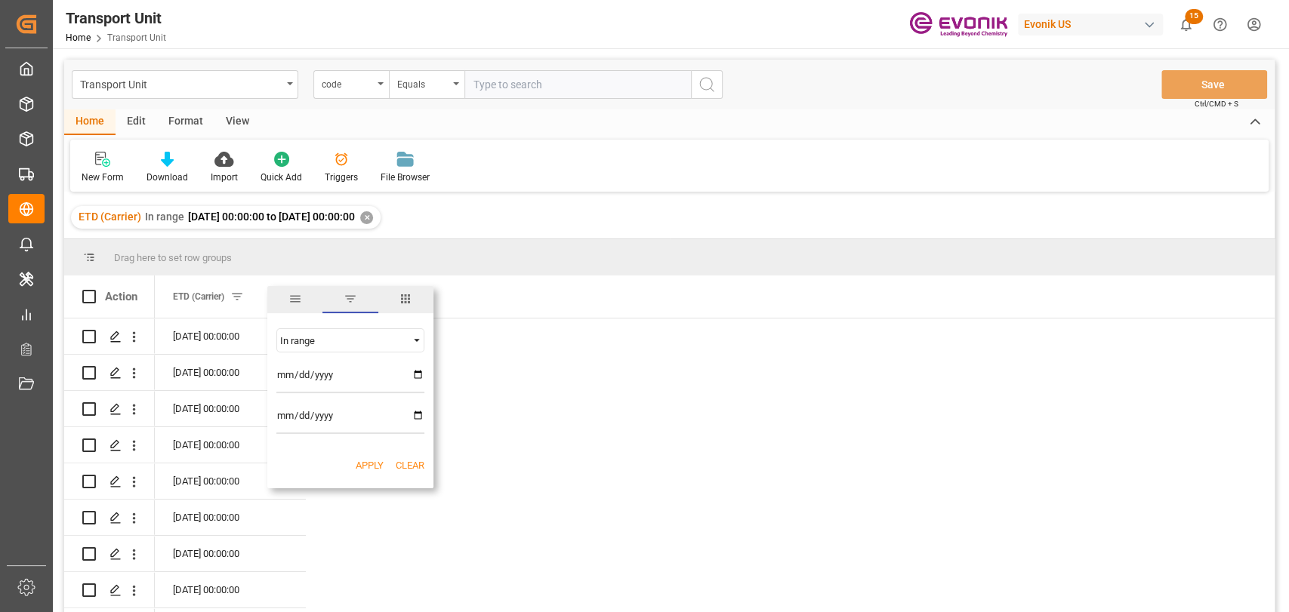
drag, startPoint x: 418, startPoint y: 294, endPoint x: 340, endPoint y: 310, distance: 80.0
click at [417, 294] on span "columns" at bounding box center [405, 299] width 55 height 27
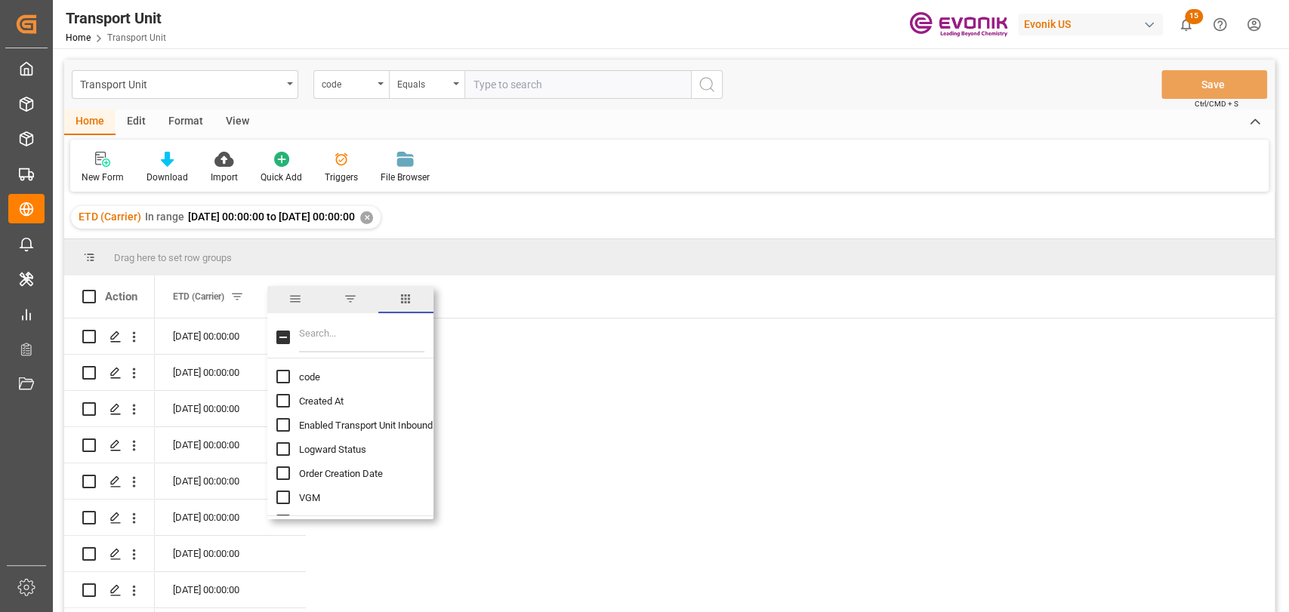
click at [284, 335] on input "Toggle Select All Columns" at bounding box center [283, 338] width 14 height 14
checkbox input "true"
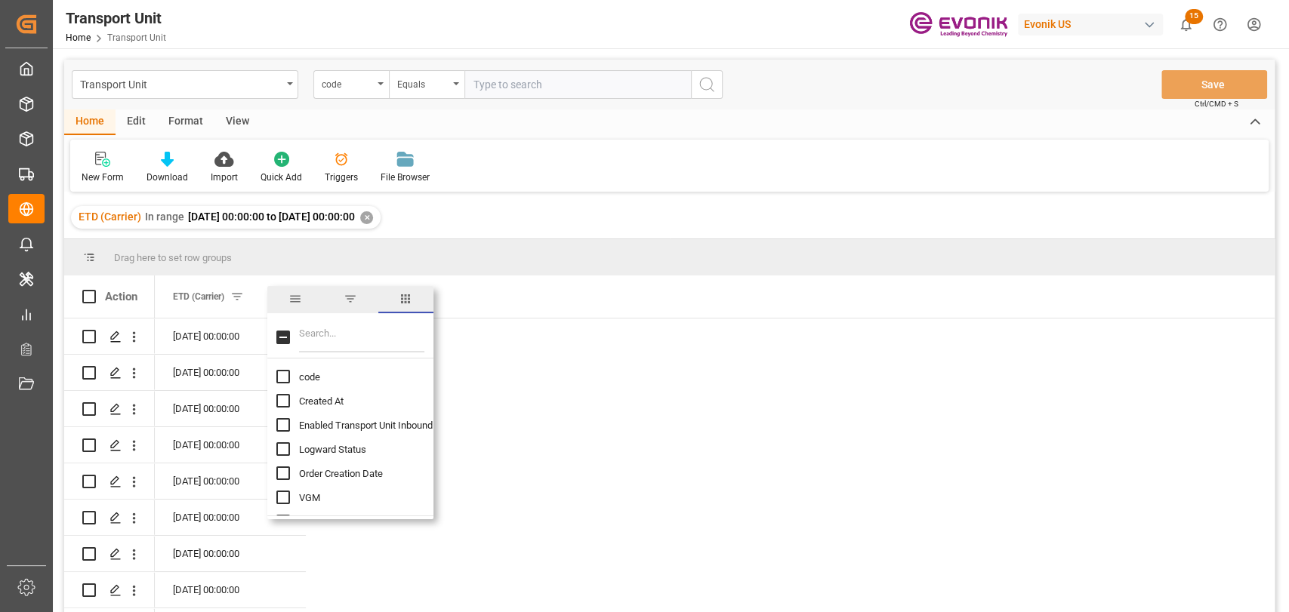
checkbox input "true"
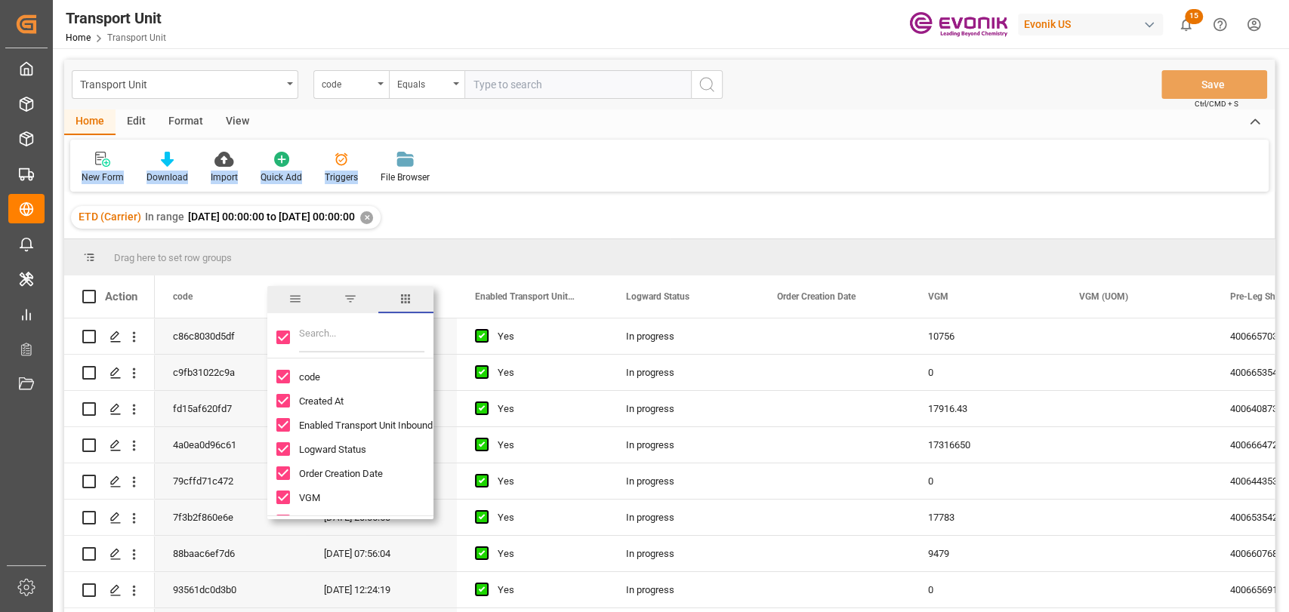
drag, startPoint x: 858, startPoint y: 140, endPoint x: 855, endPoint y: 128, distance: 12.5
click at [858, 128] on div "Home Edit Format View New Form Download Import Quick Add Triggers File Browser" at bounding box center [669, 150] width 1210 height 82
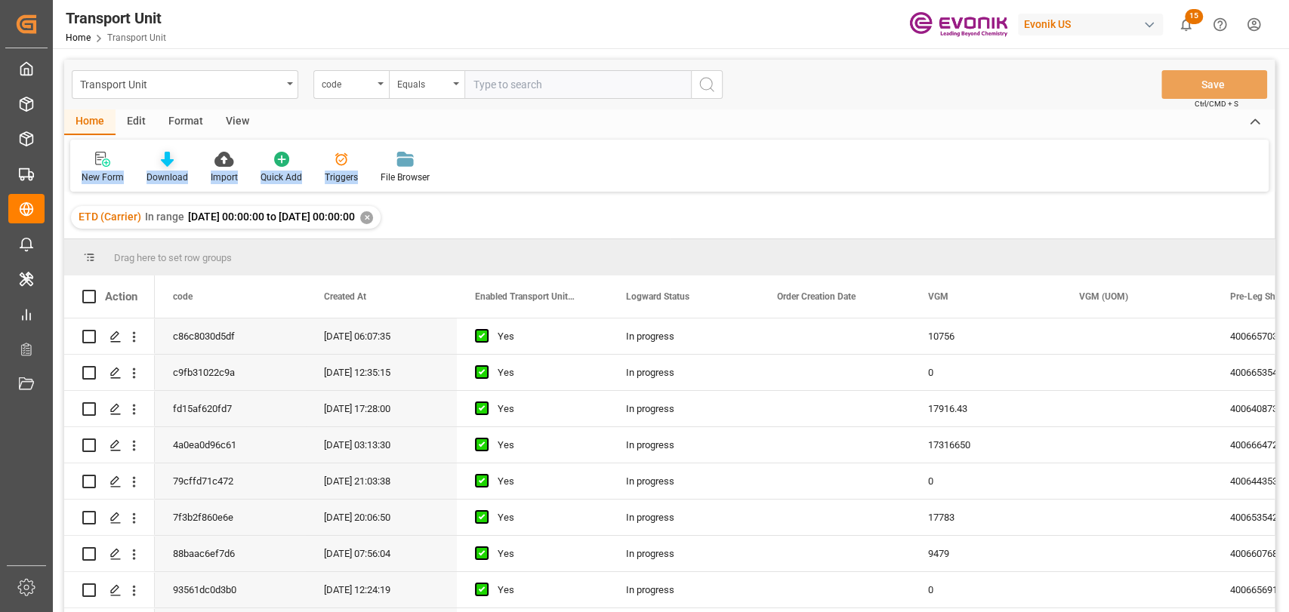
click at [168, 172] on div "Download" at bounding box center [167, 178] width 42 height 14
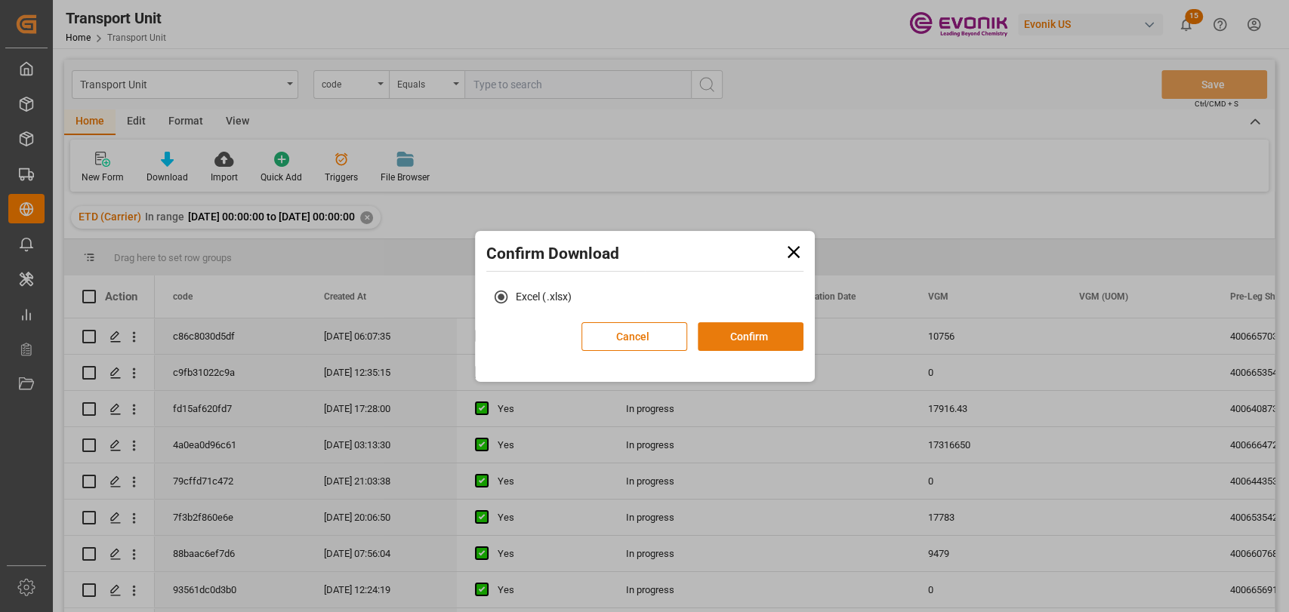
click at [738, 334] on button "Confirm" at bounding box center [751, 336] width 106 height 29
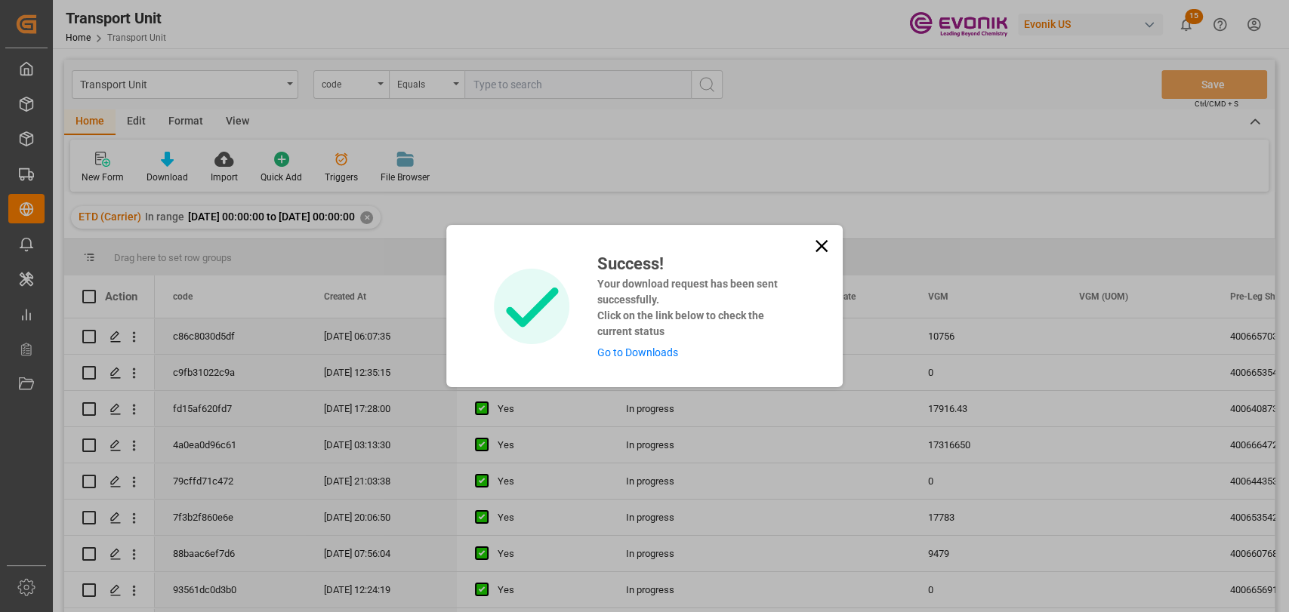
click at [819, 236] on icon at bounding box center [821, 246] width 21 height 21
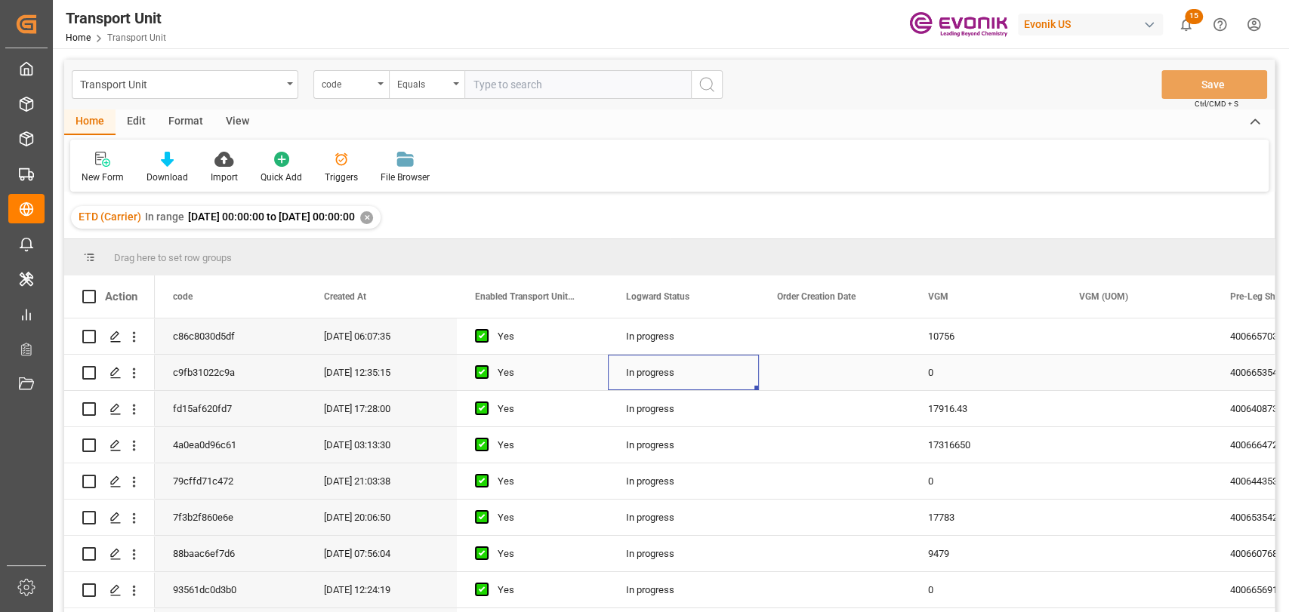
click at [649, 376] on div "In progress" at bounding box center [683, 372] width 151 height 35
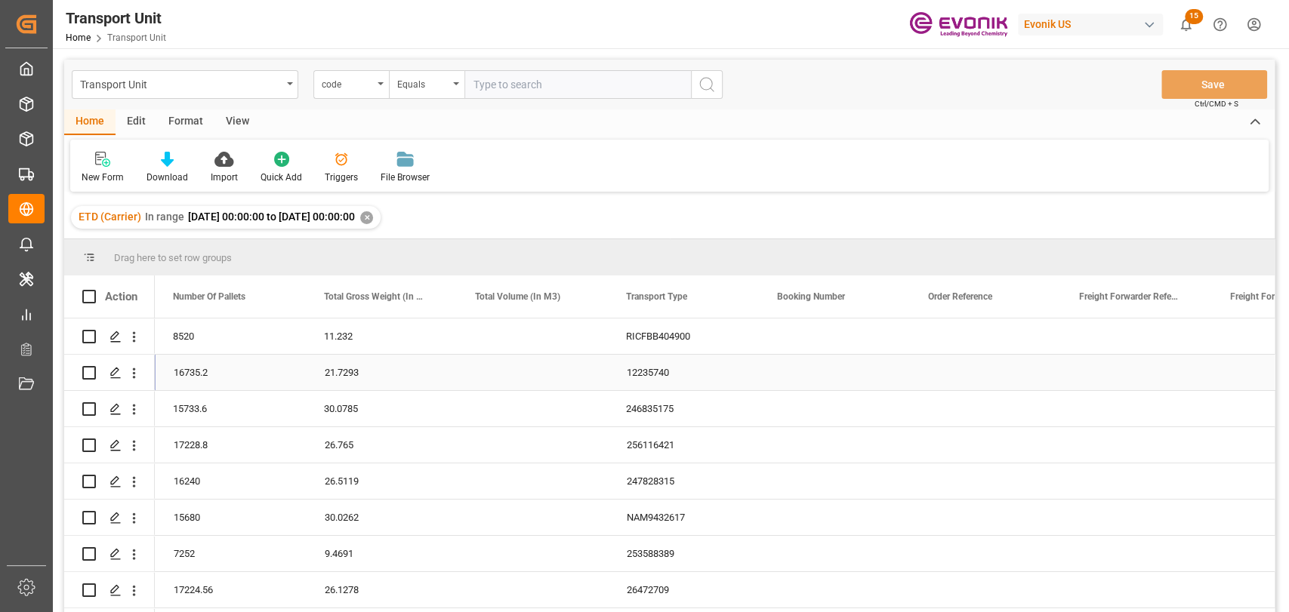
scroll to position [0, 1812]
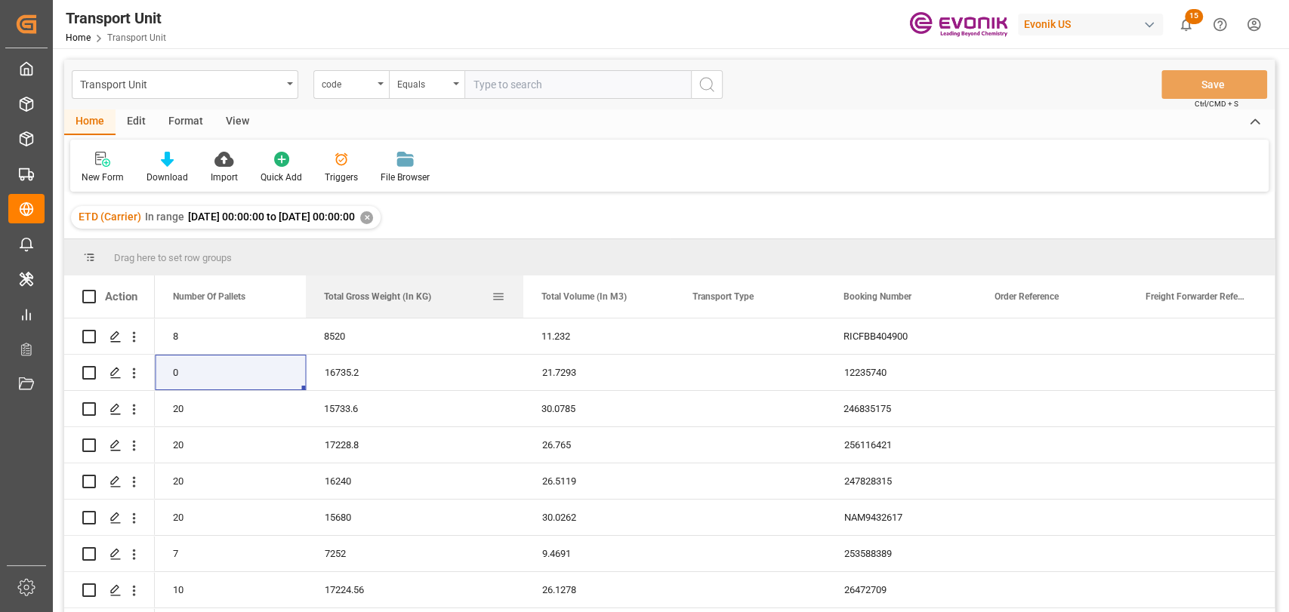
drag, startPoint x: 454, startPoint y: 293, endPoint x: 514, endPoint y: 313, distance: 62.8
click at [520, 313] on div at bounding box center [523, 297] width 6 height 42
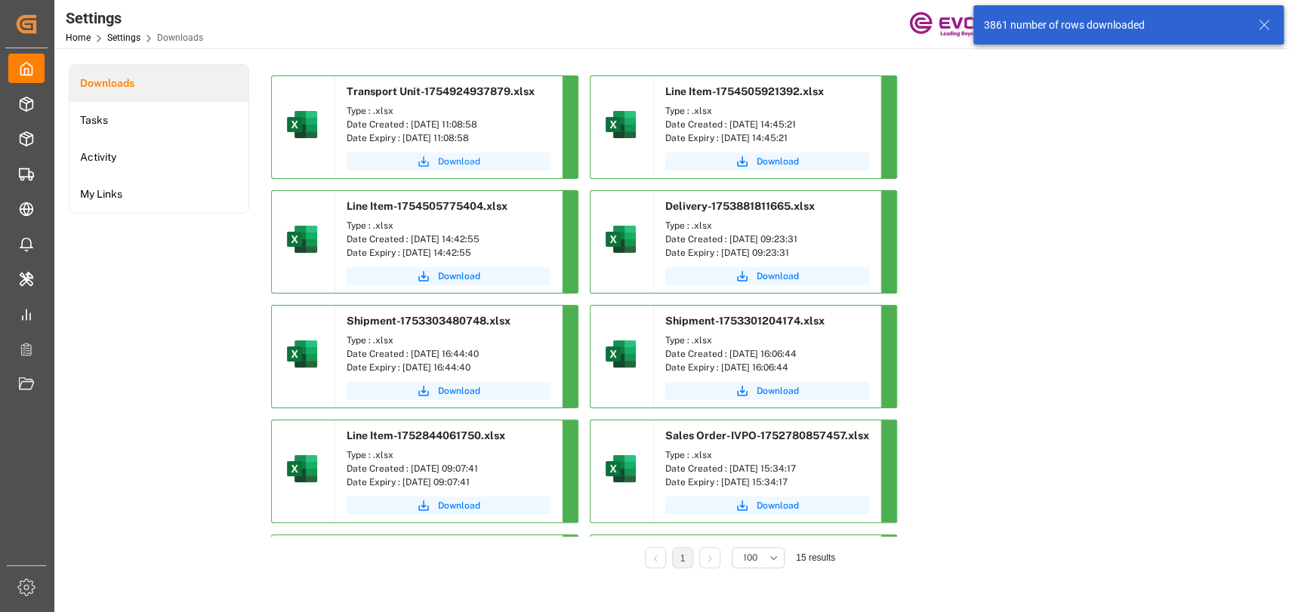
click at [471, 165] on span "Download" at bounding box center [459, 162] width 42 height 14
